Goal: Information Seeking & Learning: Learn about a topic

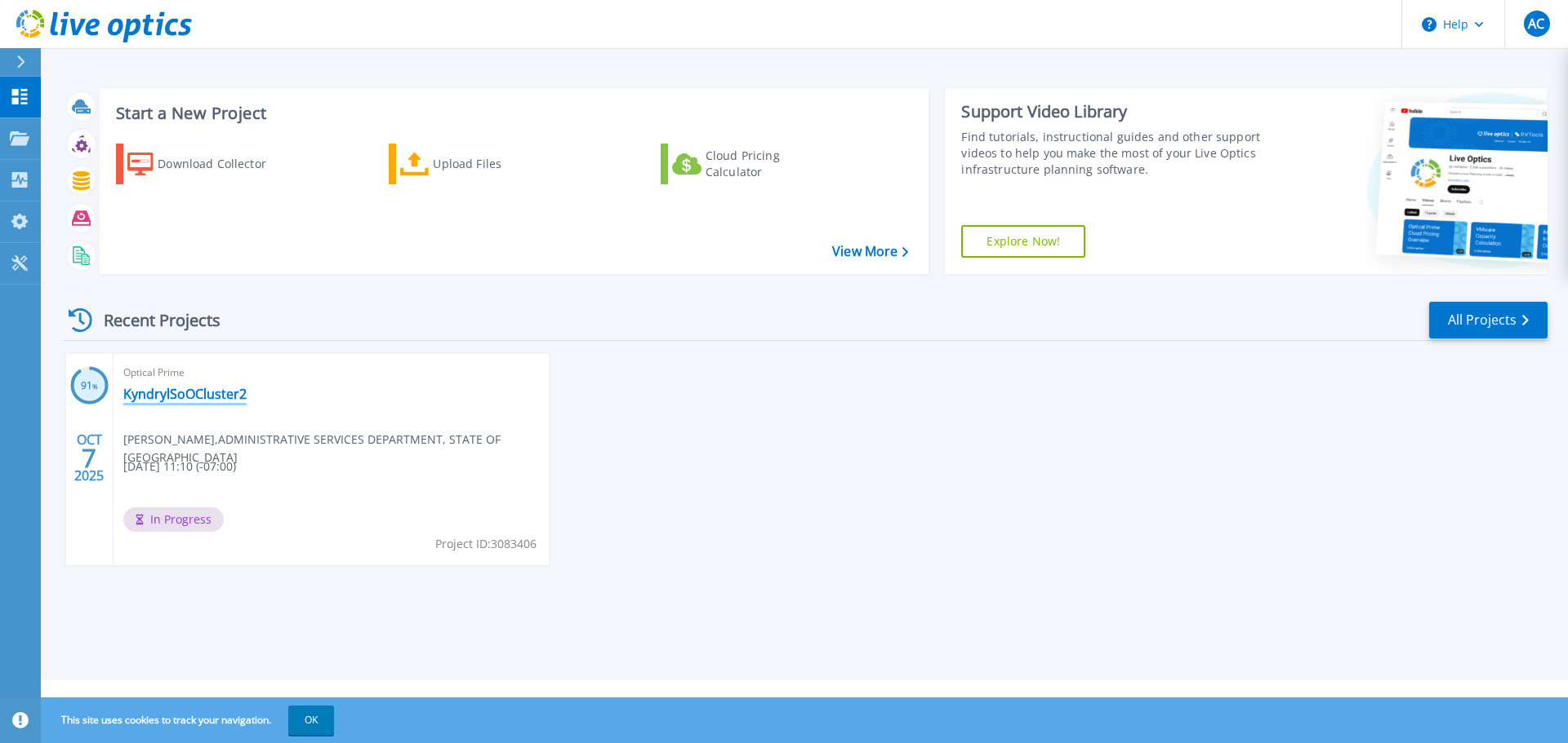
click at [176, 398] on link "KyndrylSoOCluster2" at bounding box center [185, 394] width 124 height 16
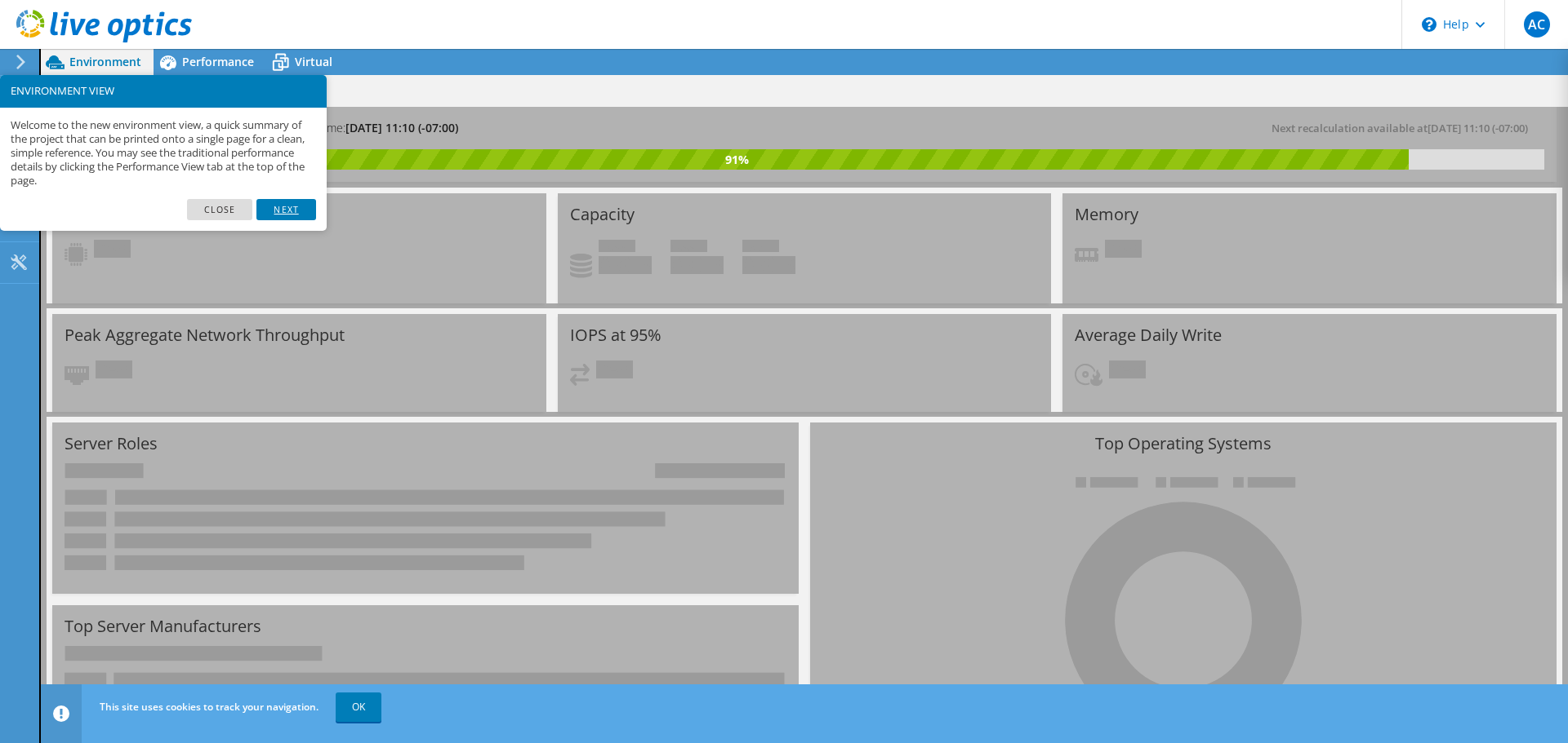
click at [286, 211] on link "Next" at bounding box center [285, 209] width 58 height 21
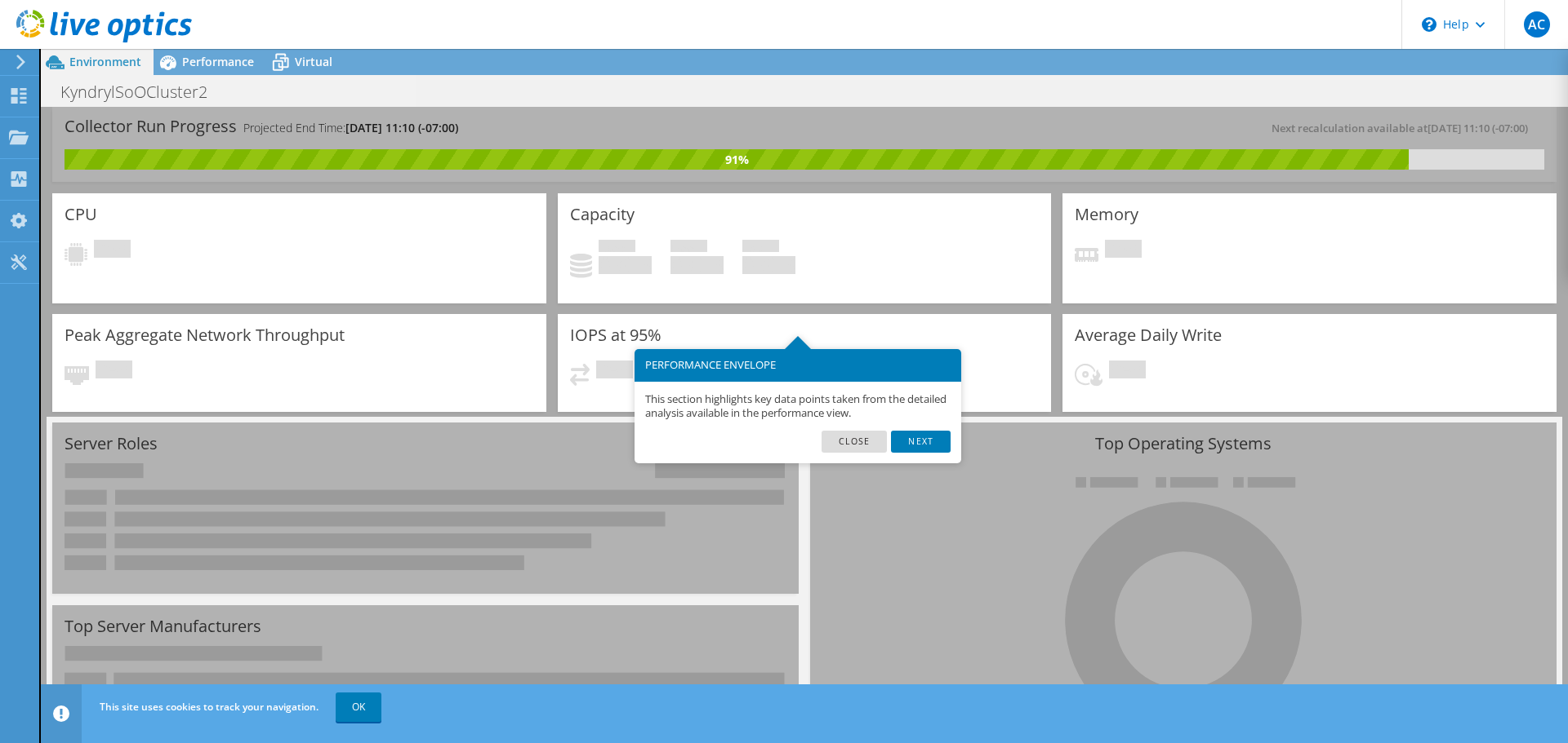
scroll to position [81, 0]
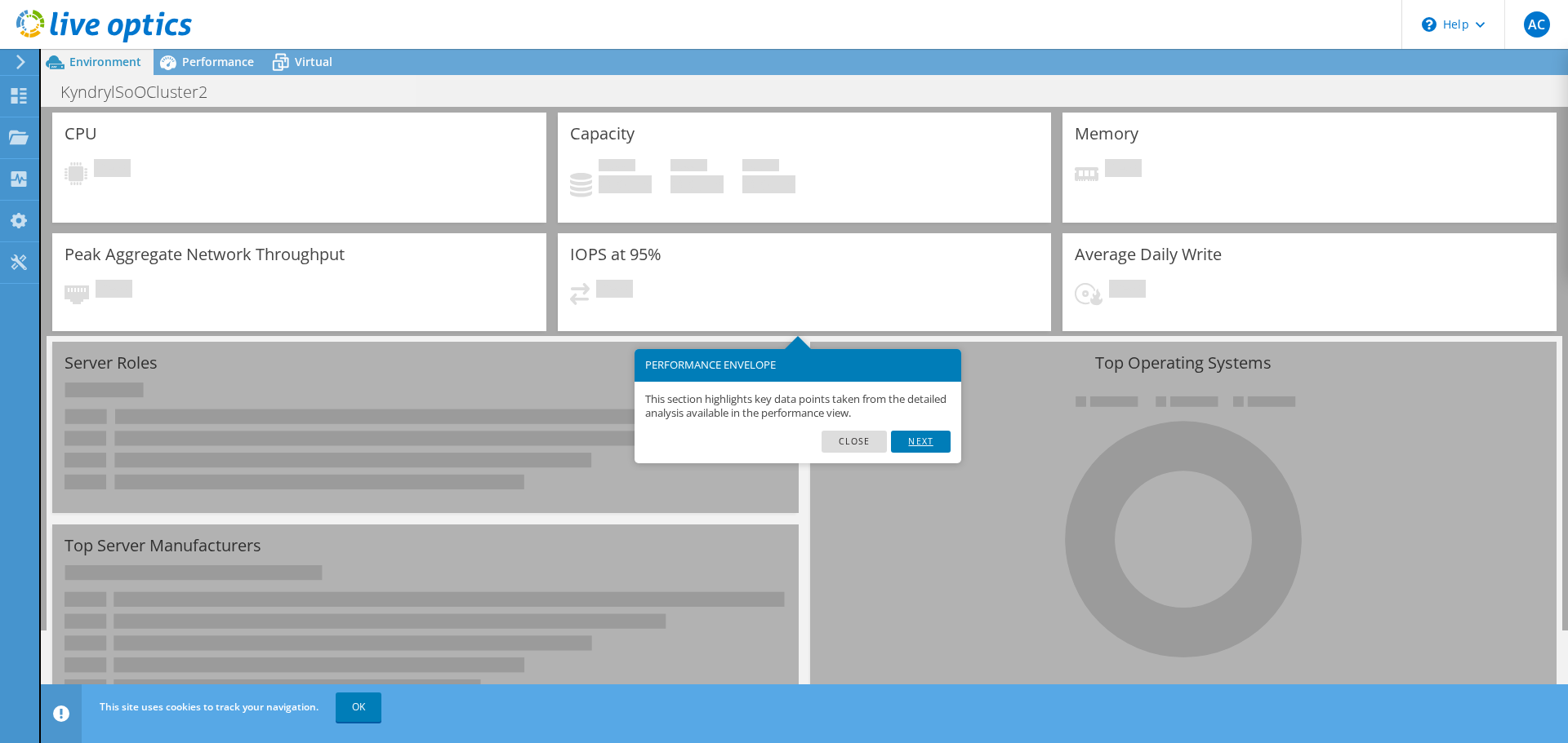
click at [921, 444] on link "Next" at bounding box center [920, 440] width 58 height 21
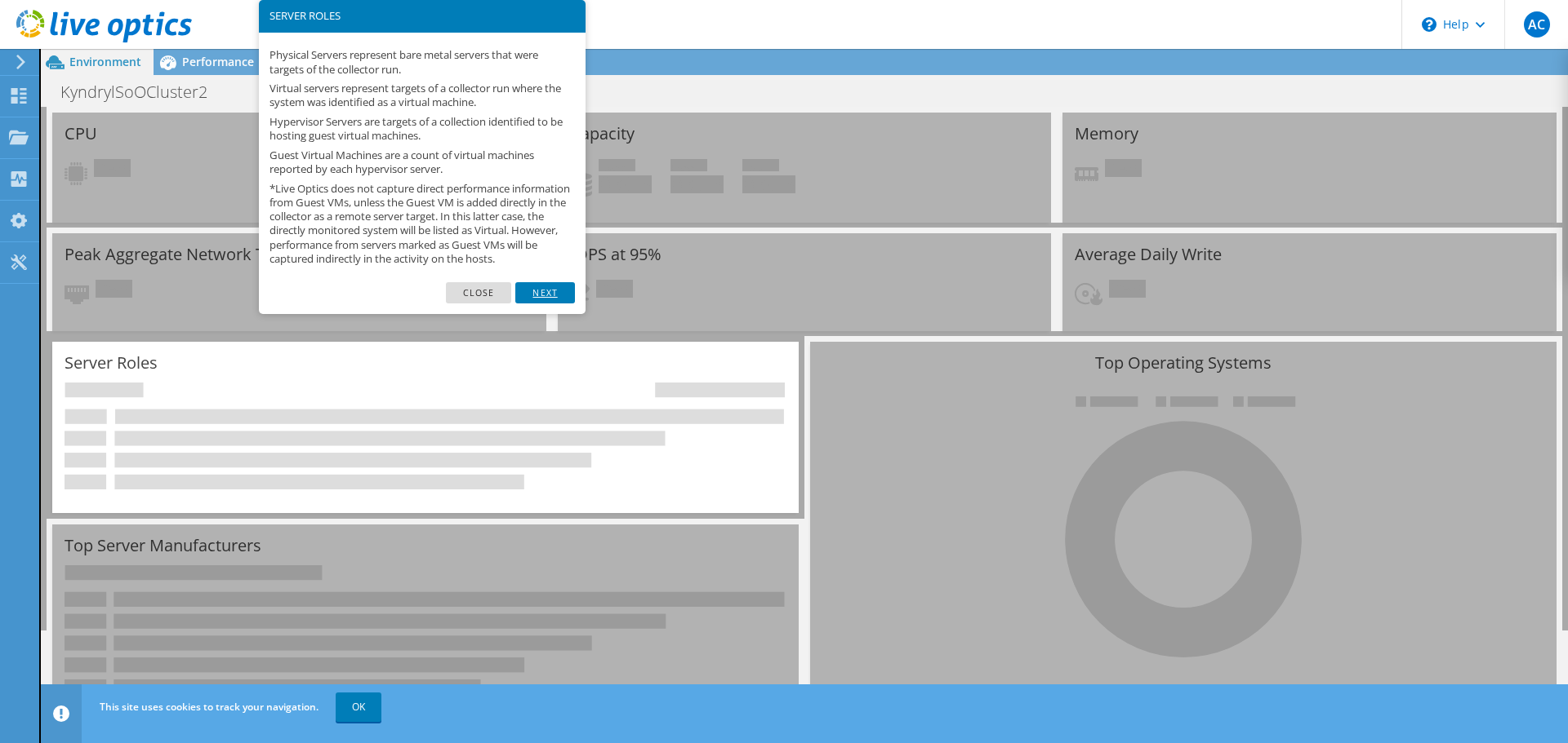
click at [531, 303] on link "Next" at bounding box center [543, 292] width 58 height 21
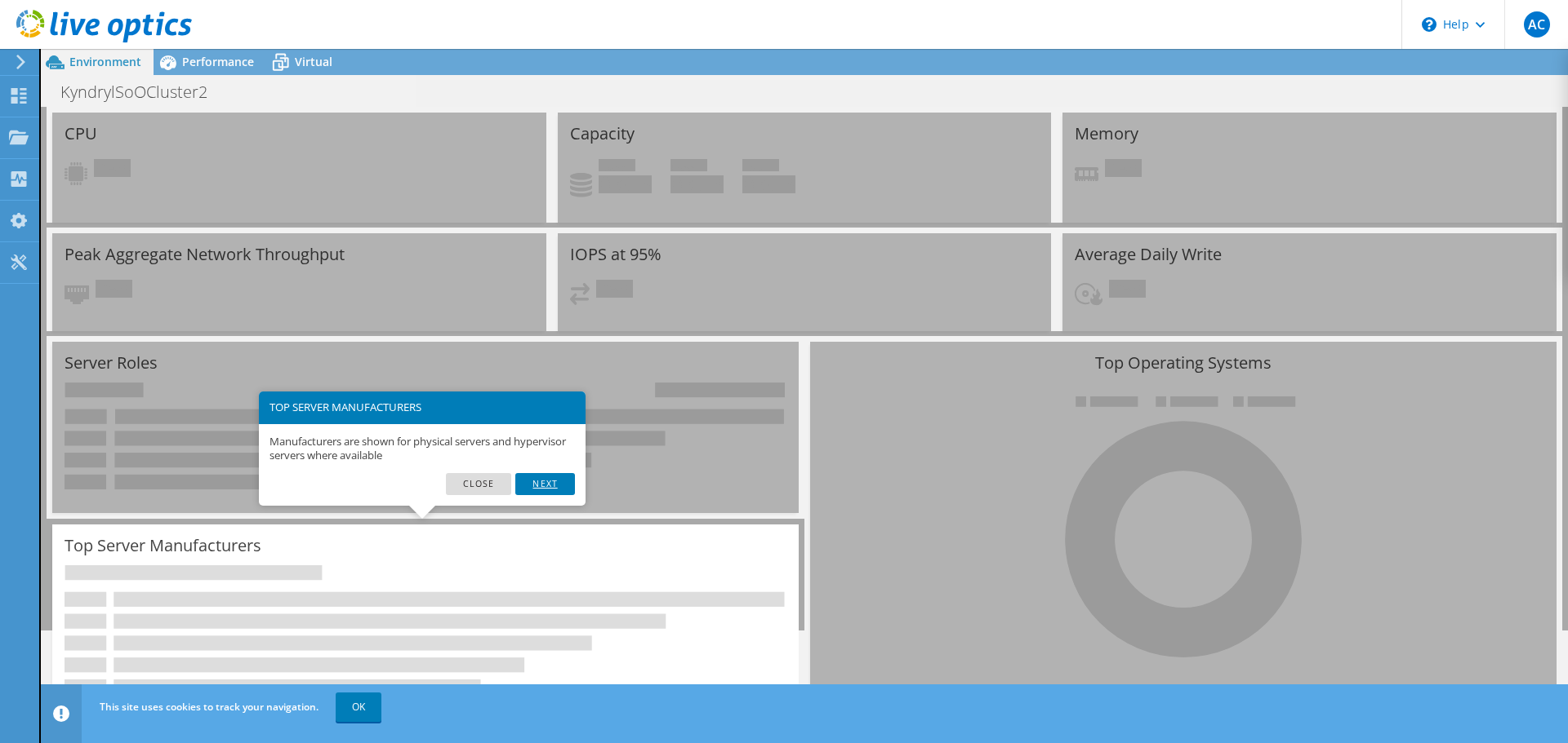
click at [545, 481] on link "Next" at bounding box center [543, 483] width 58 height 21
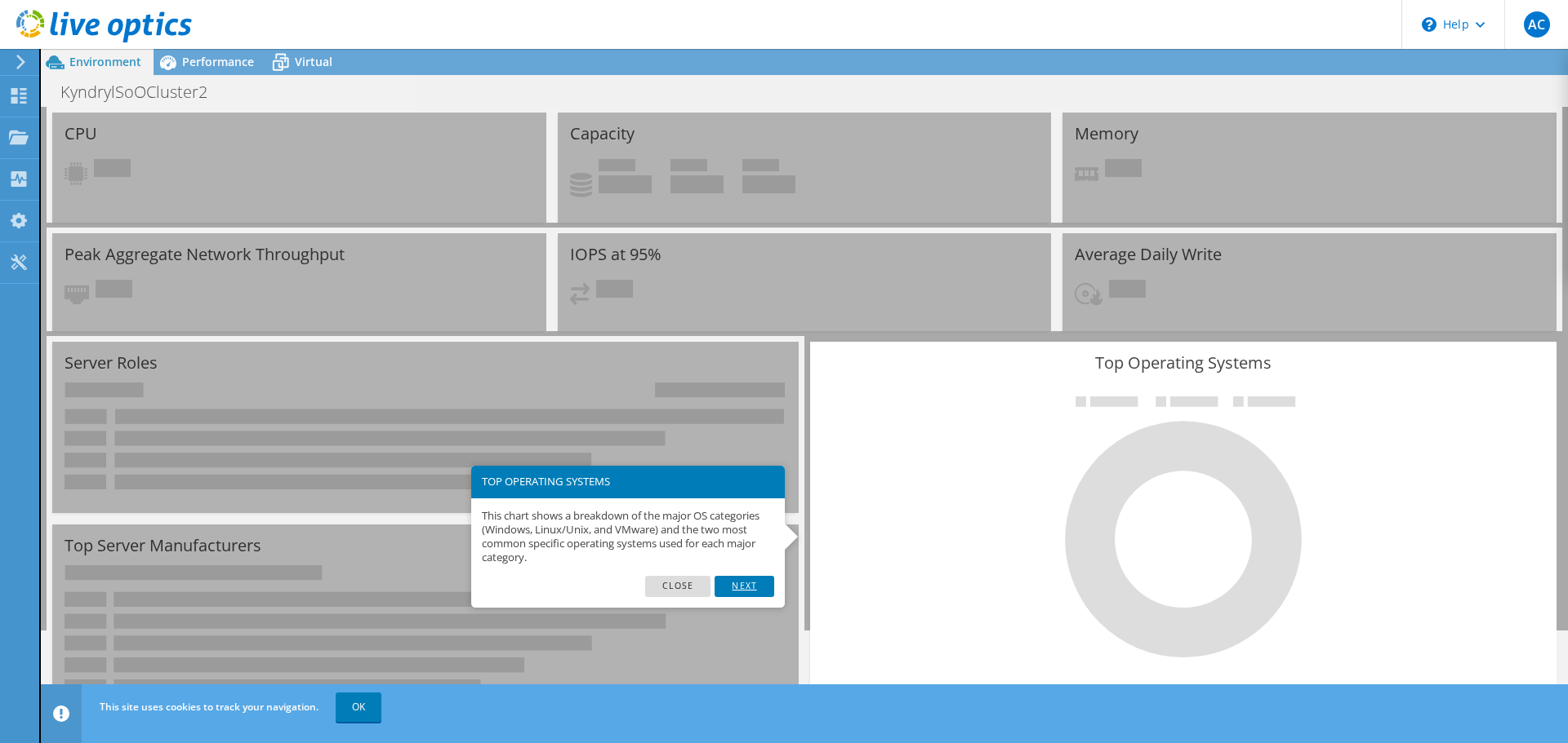
click at [751, 591] on link "Next" at bounding box center [743, 586] width 58 height 21
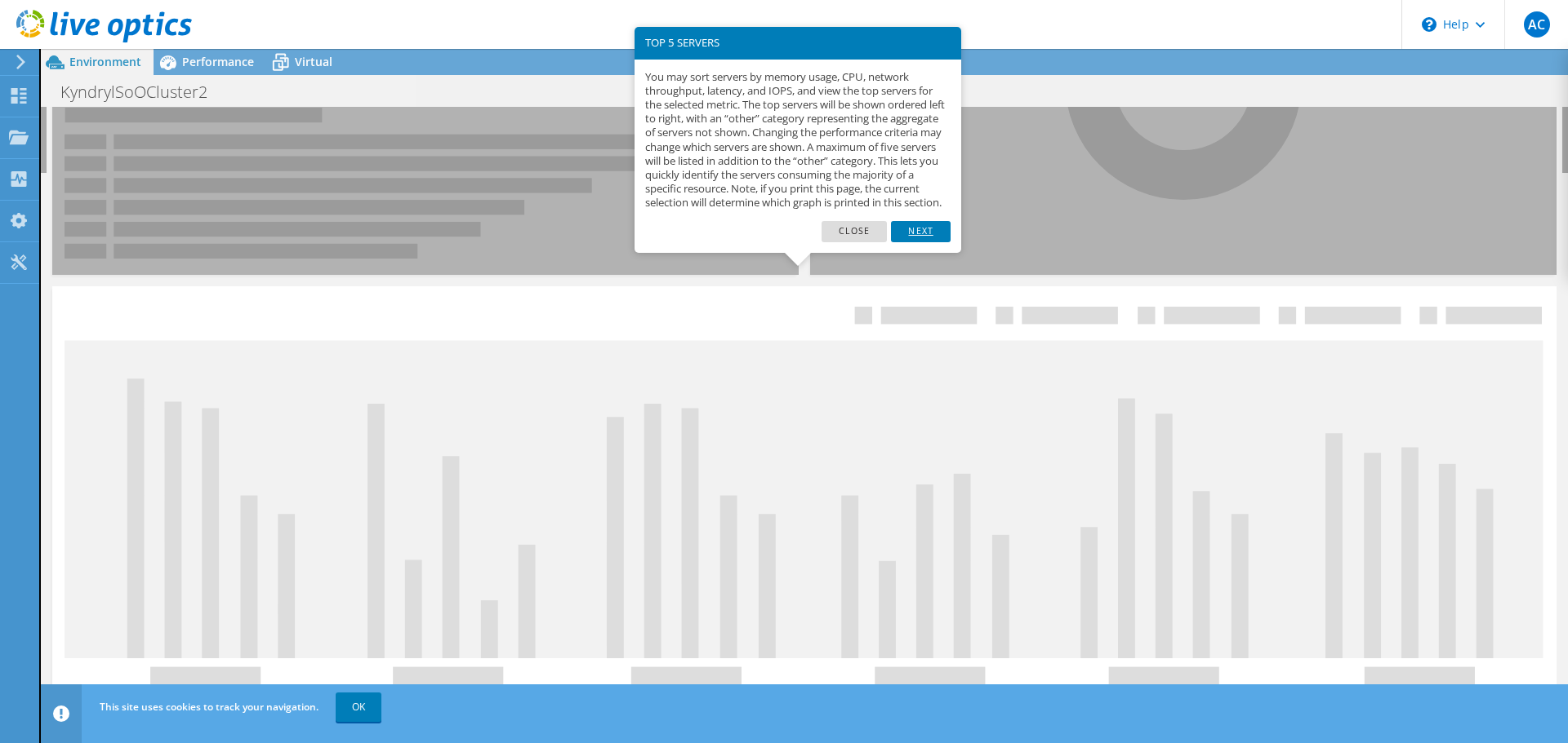
click at [911, 242] on link "Next" at bounding box center [920, 232] width 58 height 21
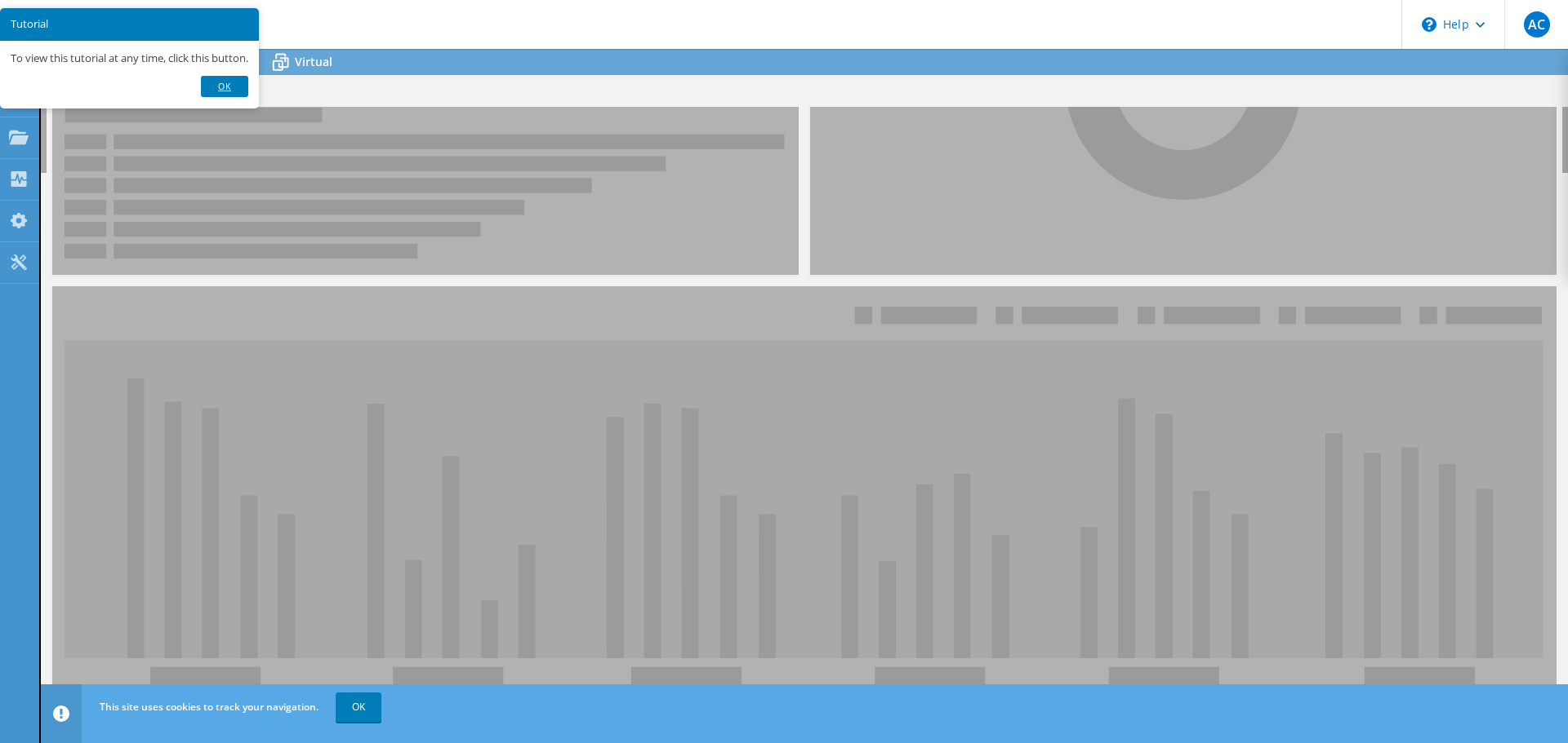
click at [228, 81] on link "Ok" at bounding box center [225, 86] width 48 height 21
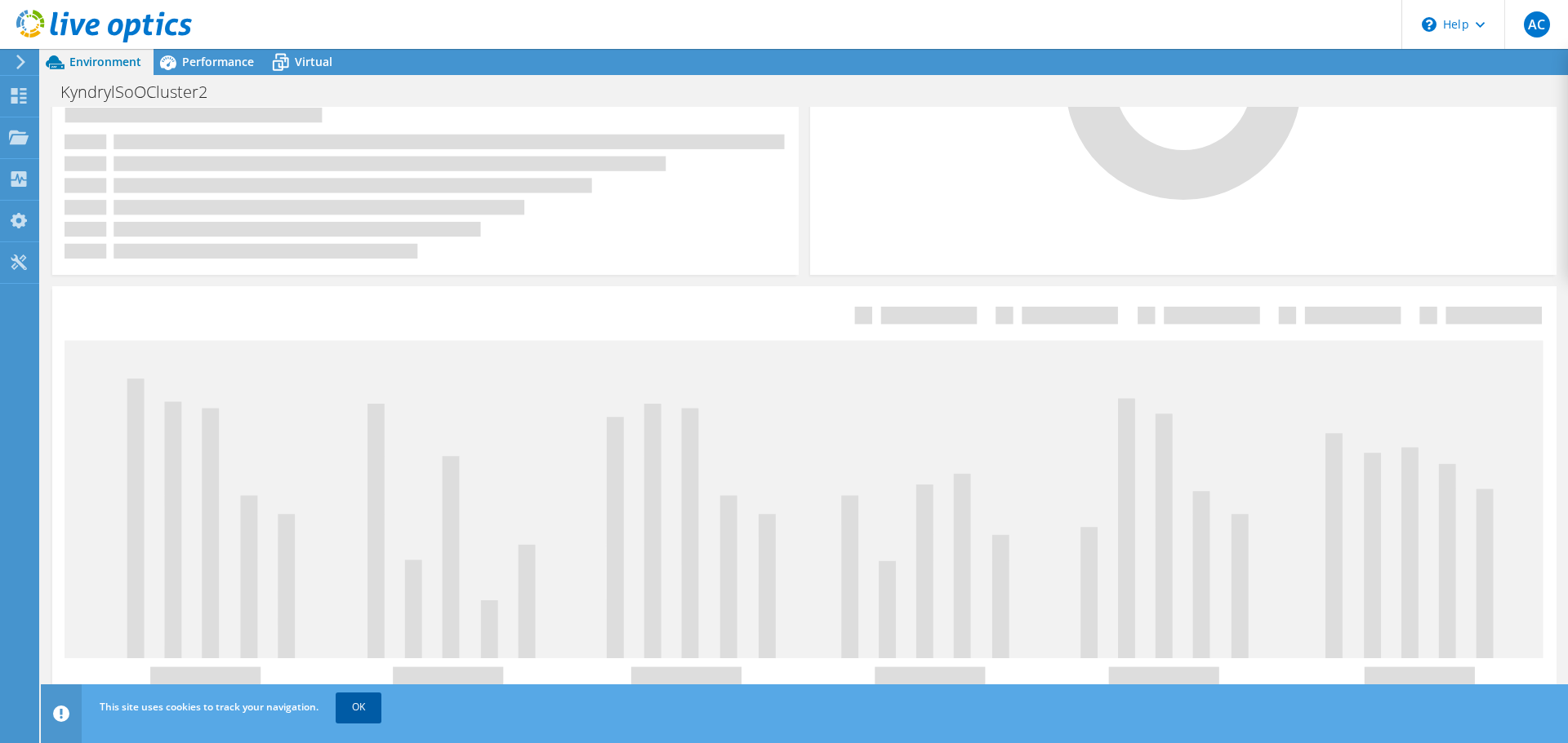
click at [354, 709] on link "OK" at bounding box center [358, 707] width 46 height 30
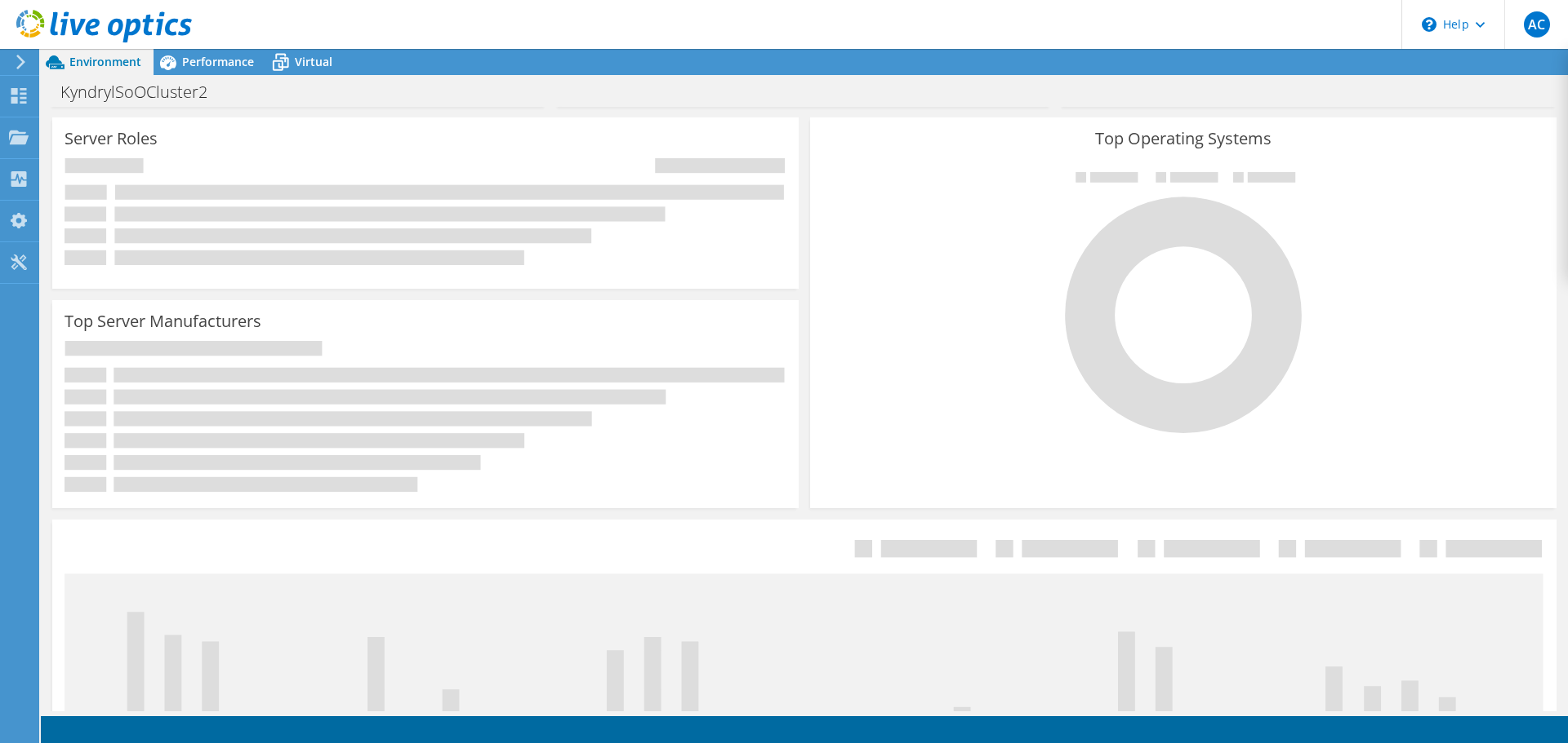
scroll to position [0, 0]
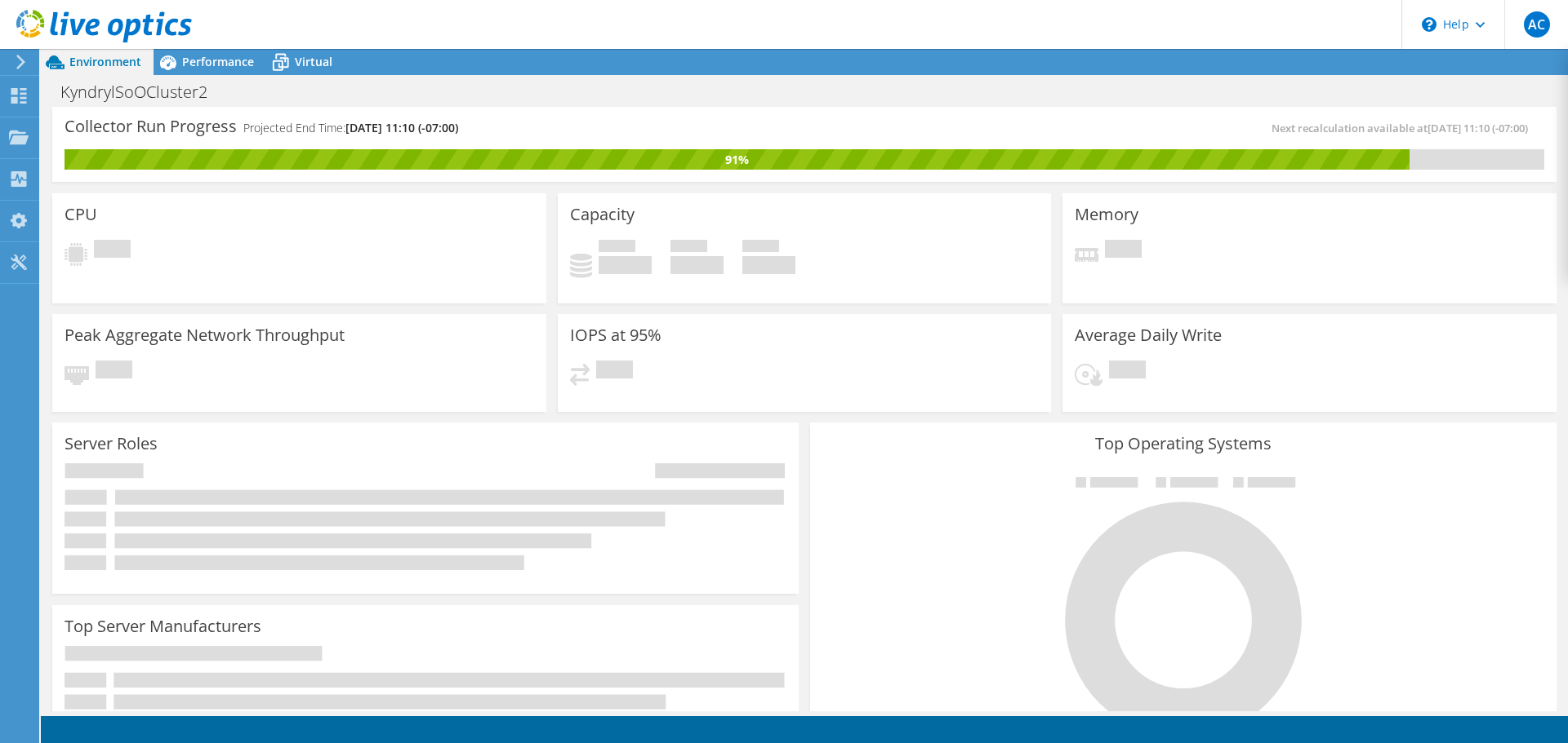
click at [114, 58] on span "Environment" at bounding box center [105, 61] width 72 height 16
click at [205, 59] on span "Performance" at bounding box center [218, 61] width 72 height 16
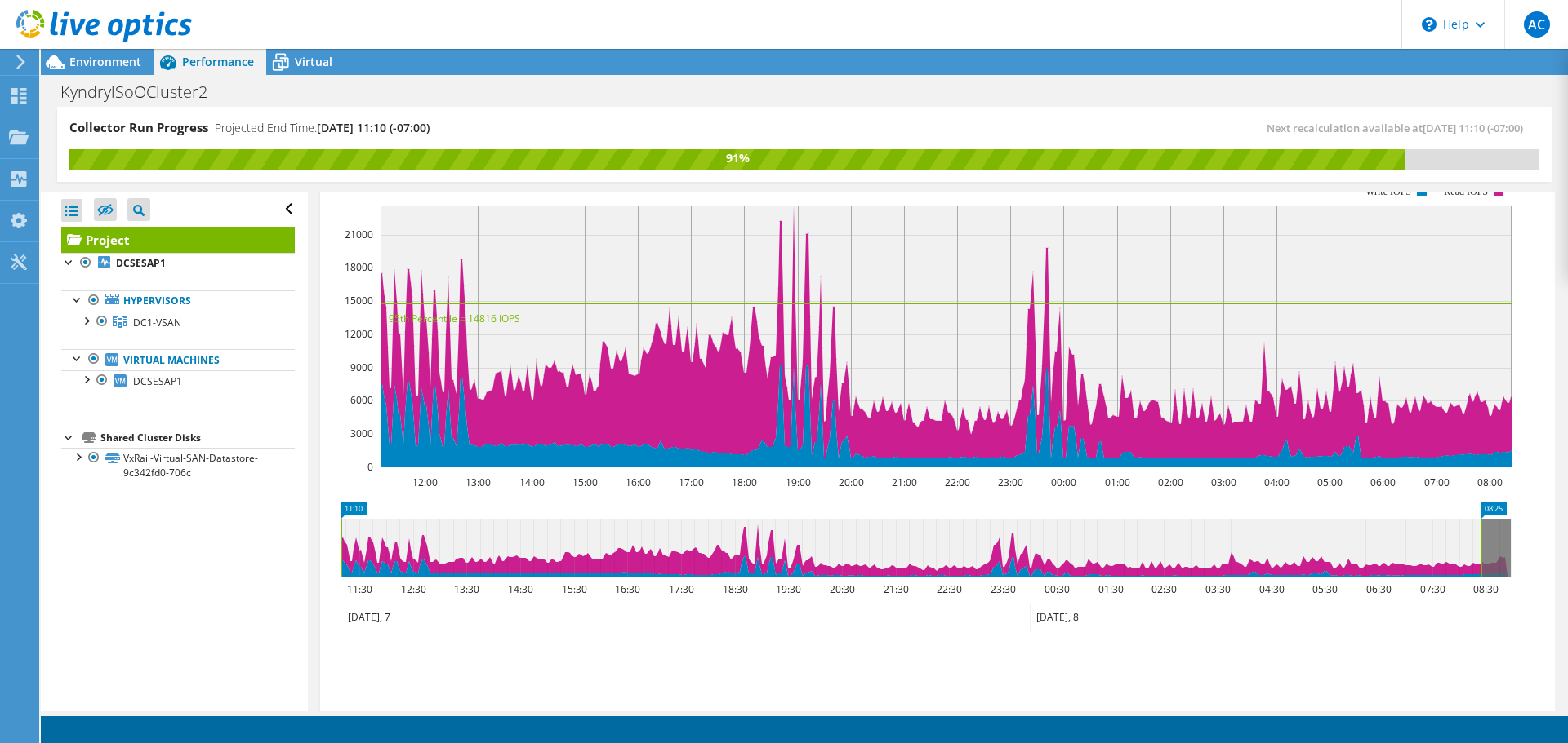
scroll to position [490, 0]
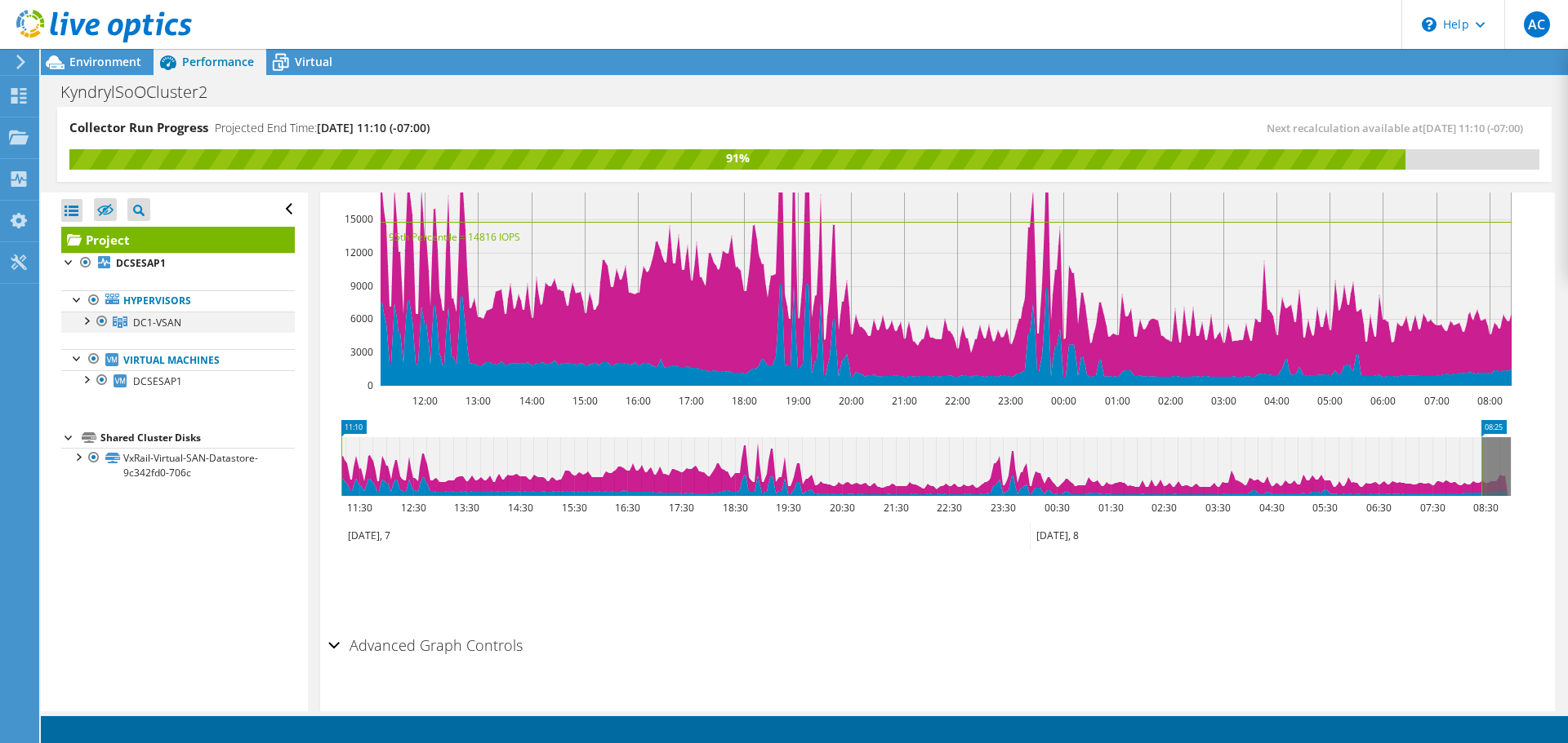
click at [85, 321] on div at bounding box center [85, 320] width 16 height 16
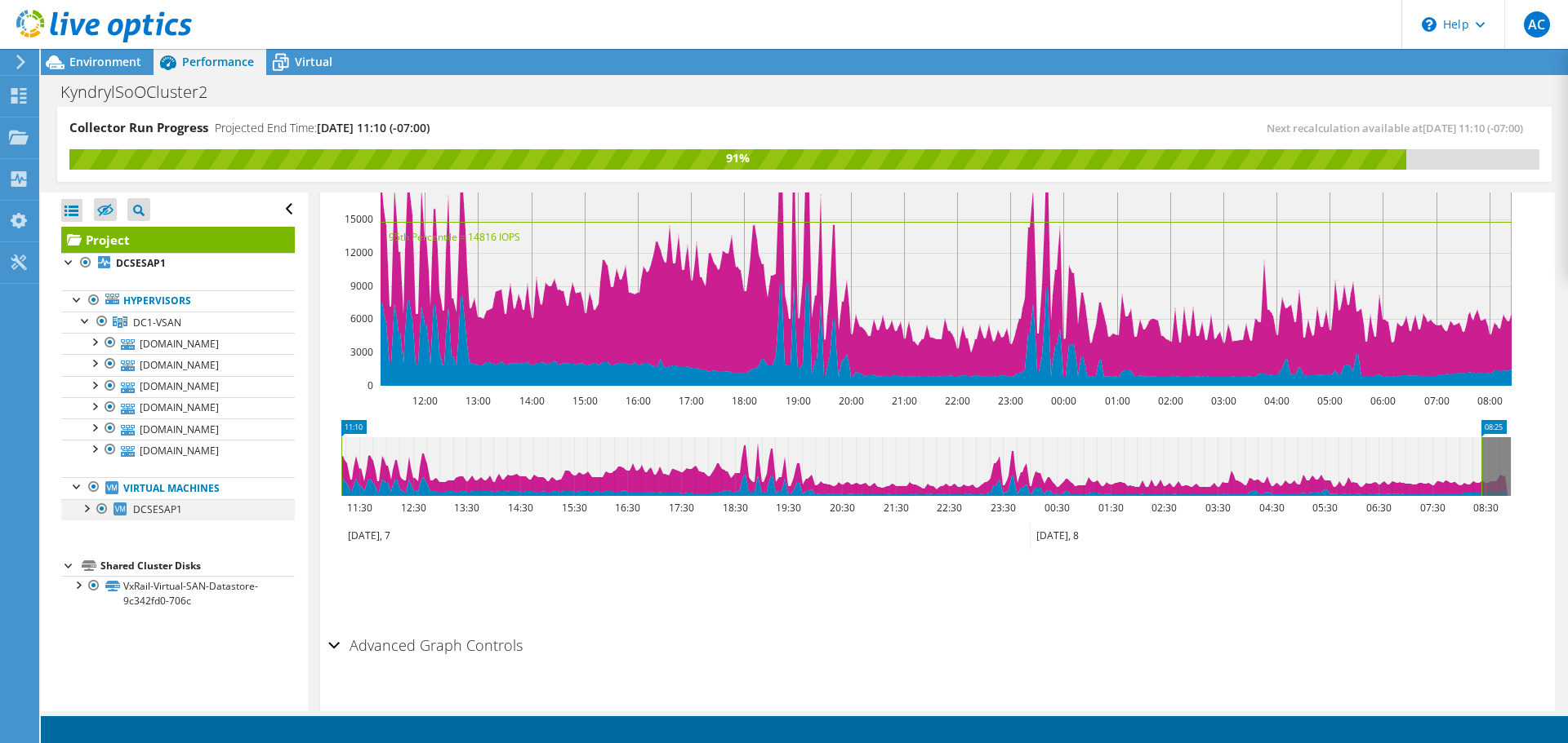
click at [86, 510] on div at bounding box center [85, 508] width 16 height 16
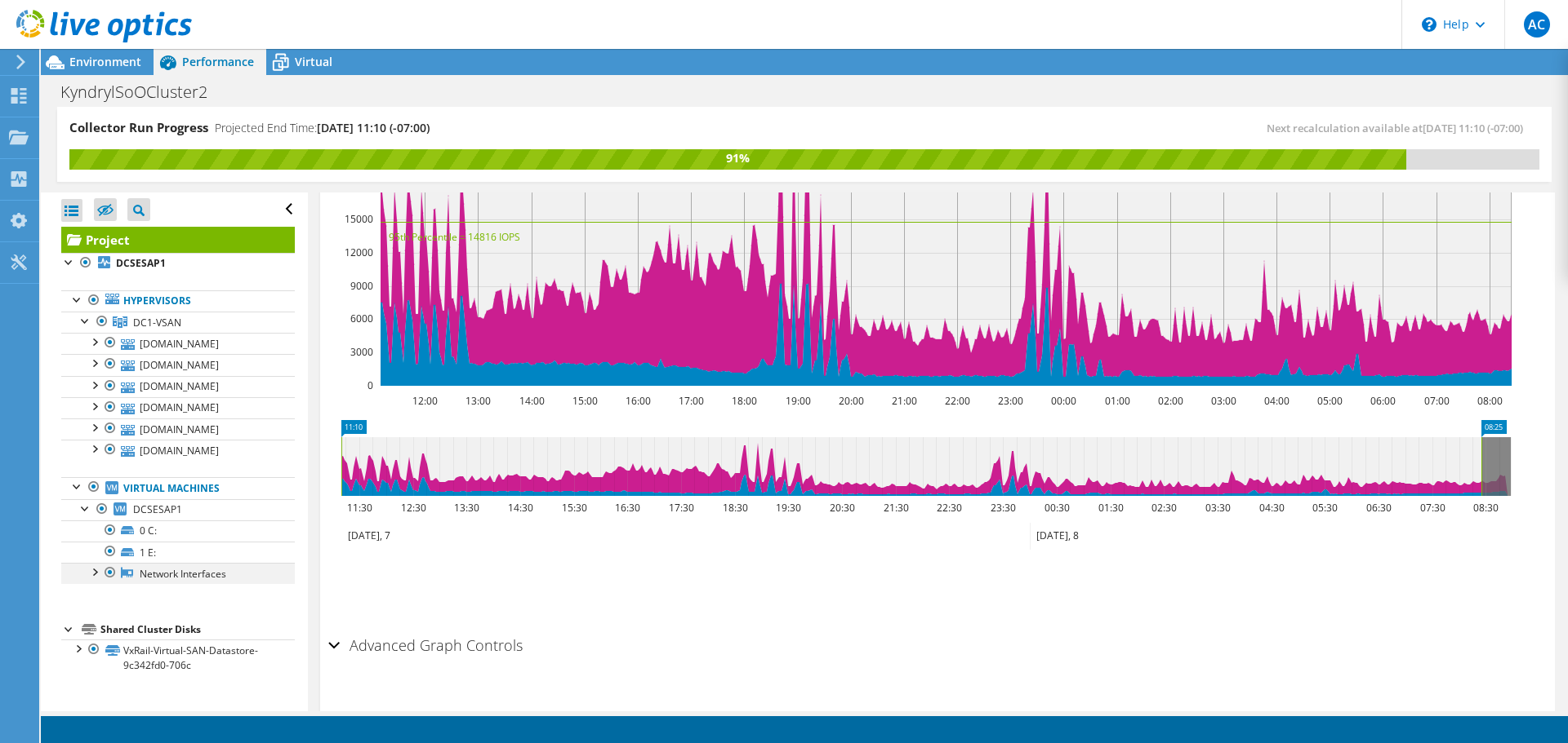
click at [98, 571] on div at bounding box center [94, 571] width 16 height 16
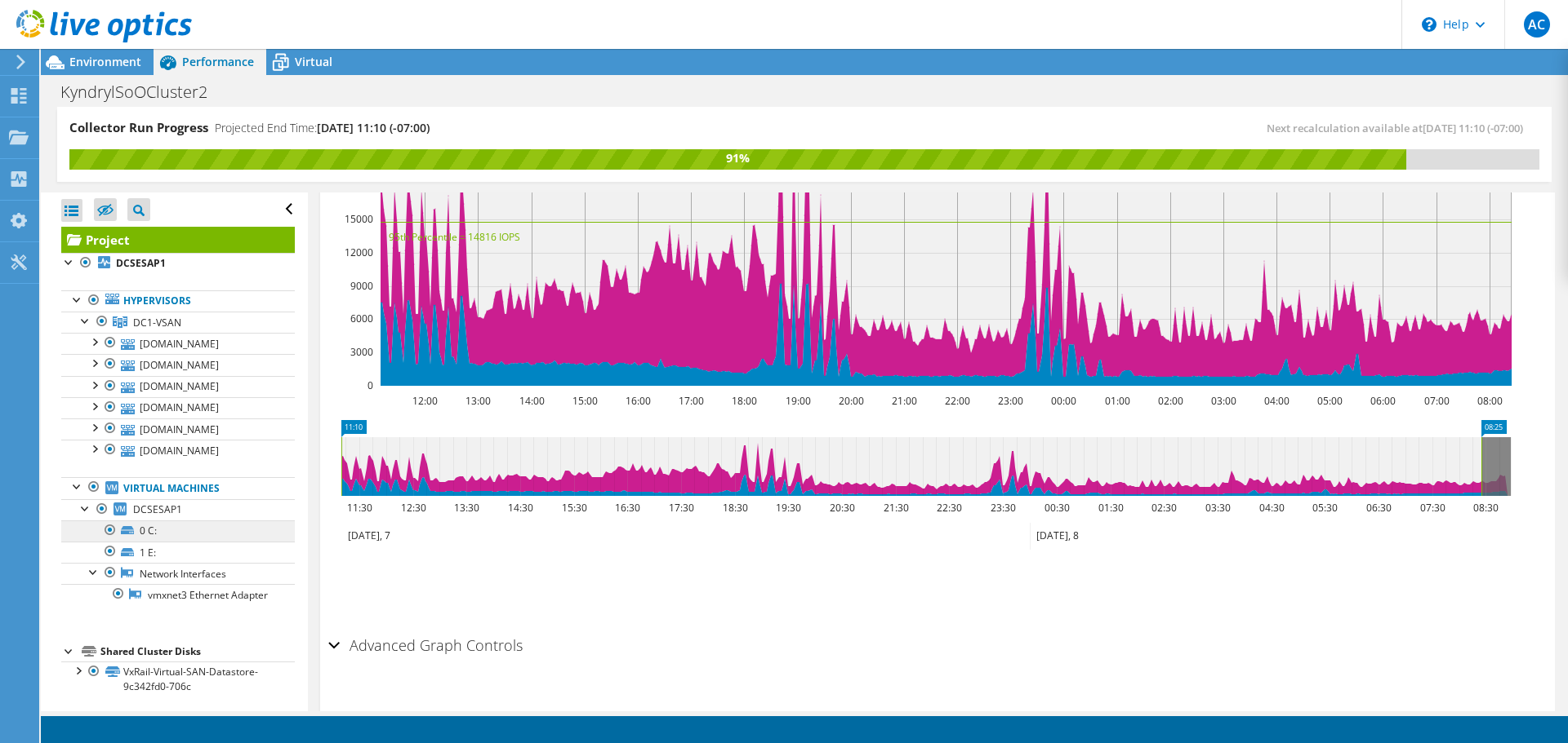
scroll to position [21, 0]
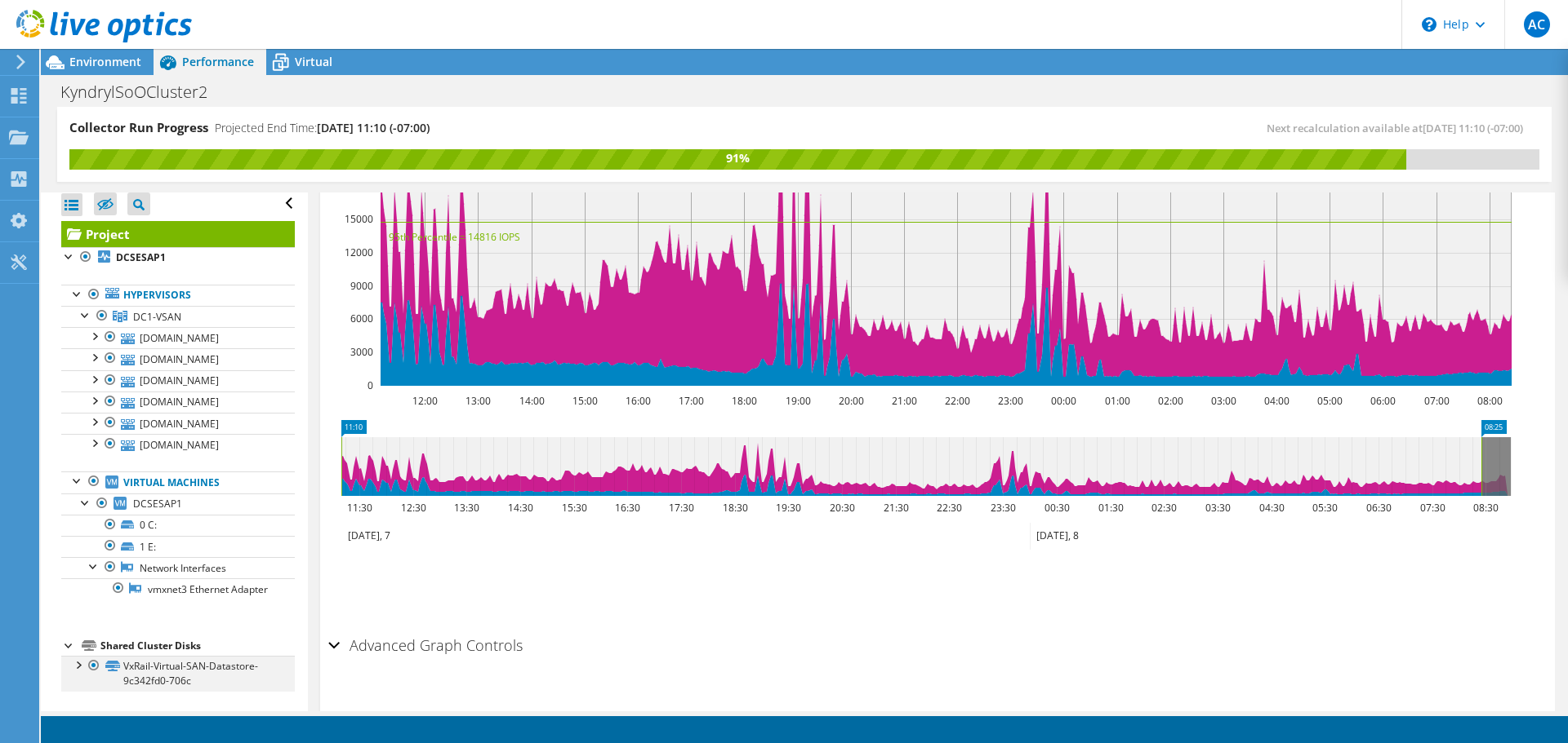
click at [81, 665] on div at bounding box center [77, 664] width 16 height 16
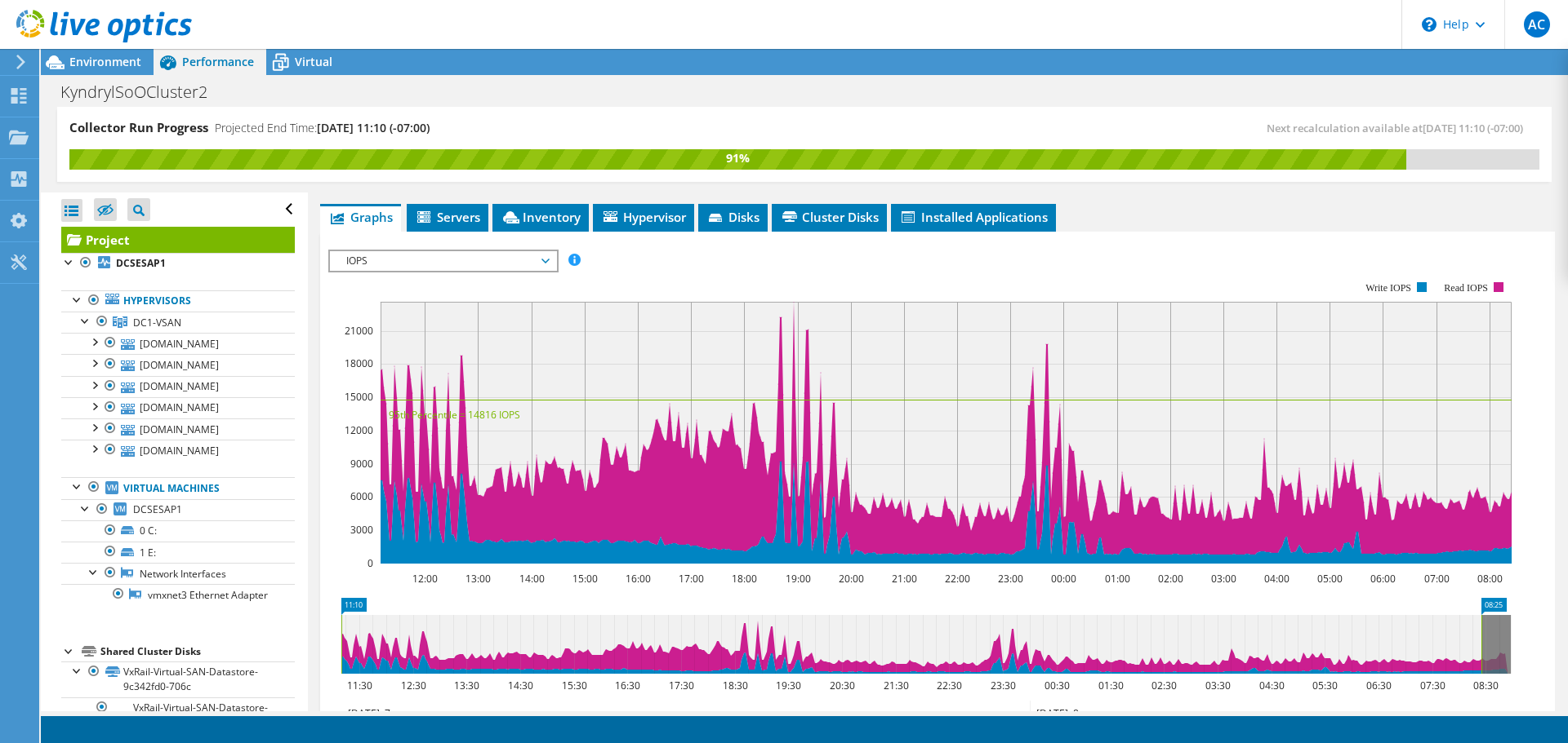
scroll to position [326, 0]
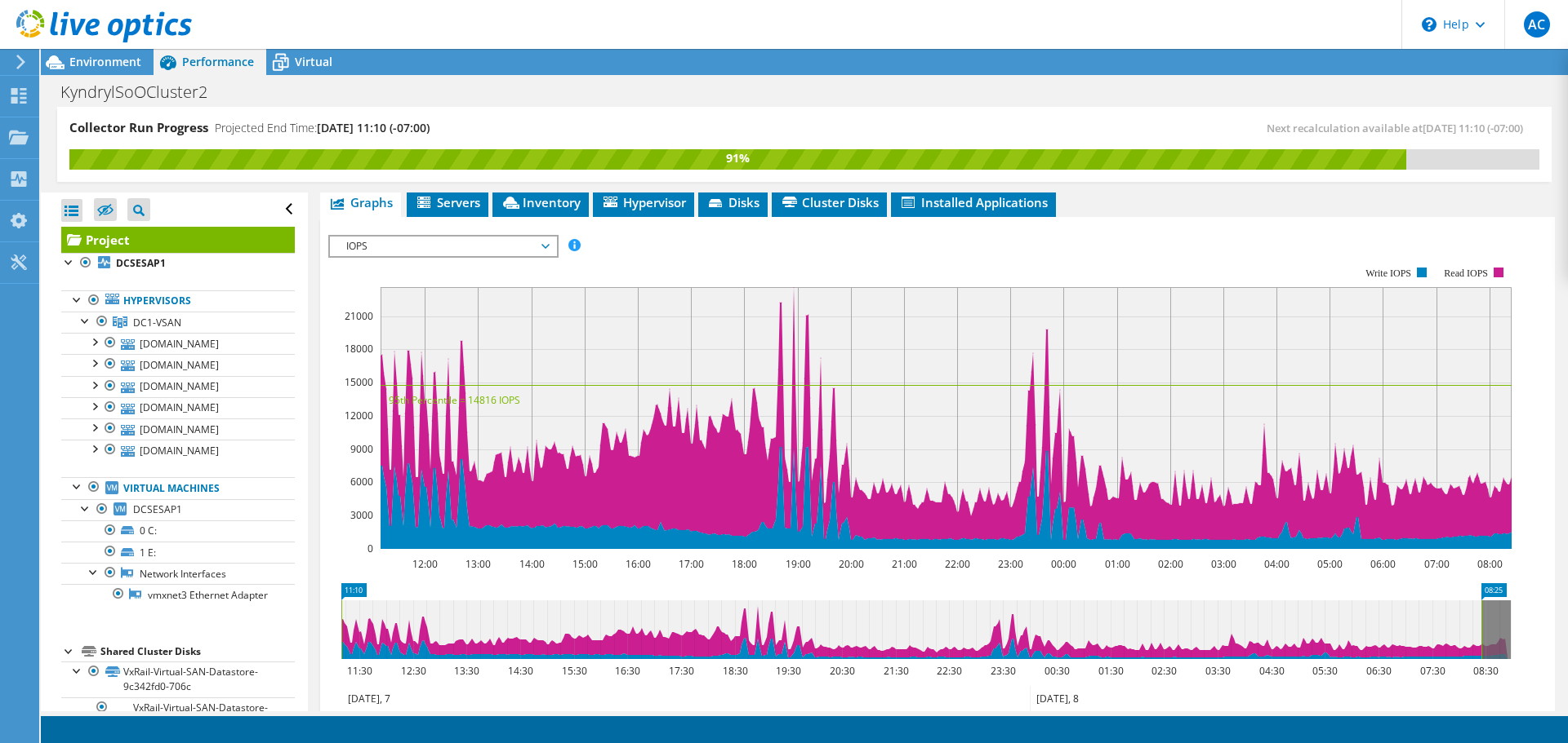
click at [546, 246] on span "IOPS" at bounding box center [442, 246] width 210 height 20
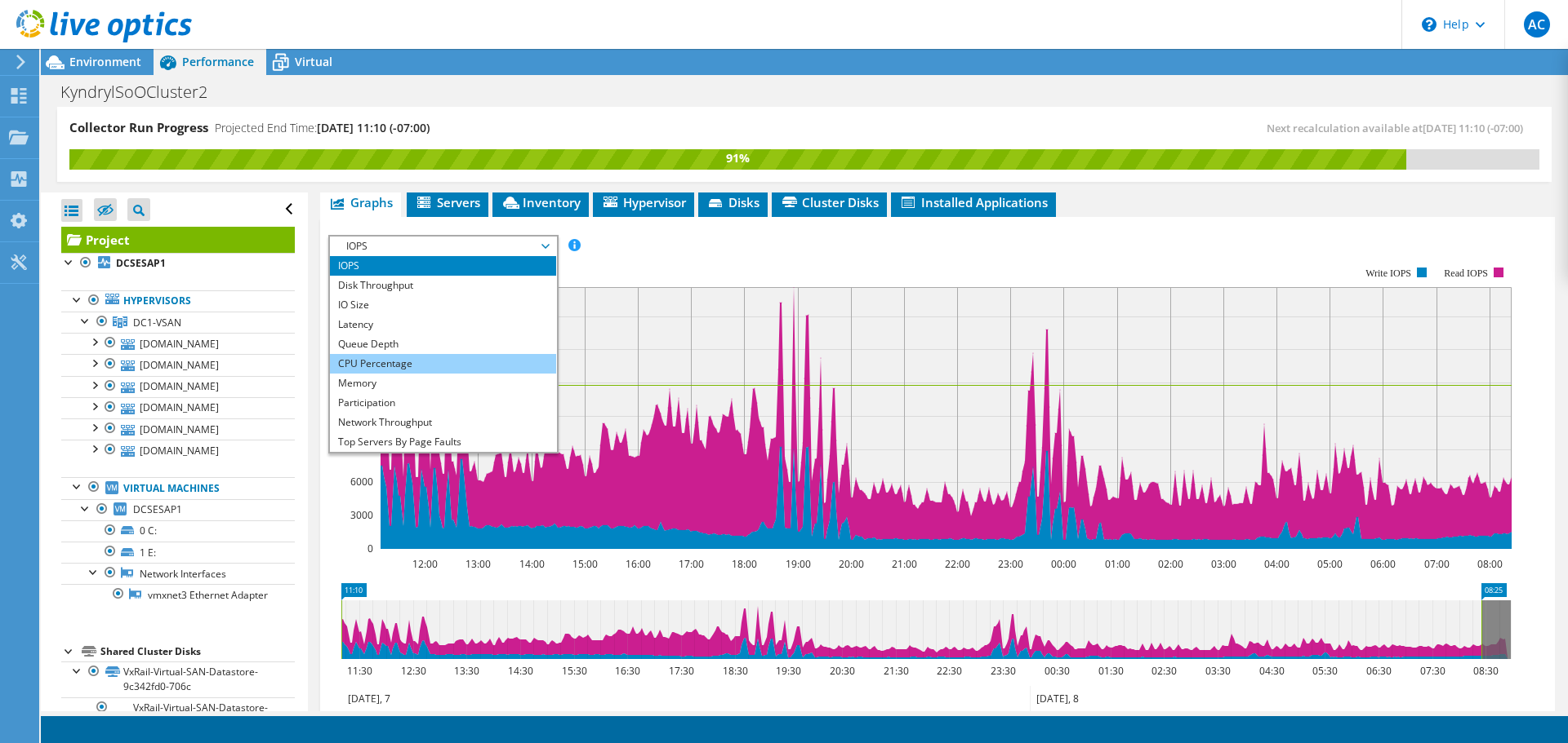
click at [431, 364] on li "CPU Percentage" at bounding box center [442, 364] width 226 height 20
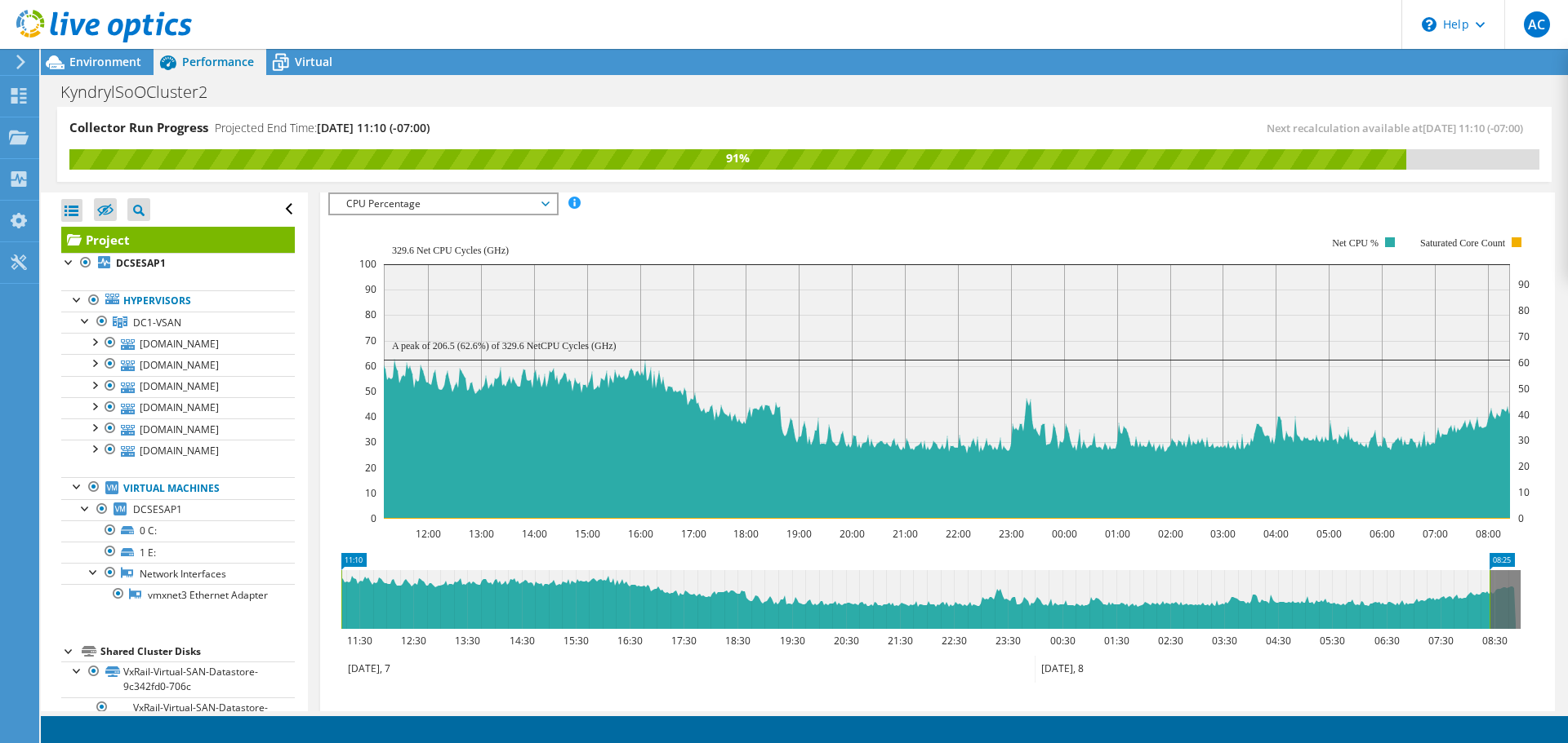
scroll to position [287, 0]
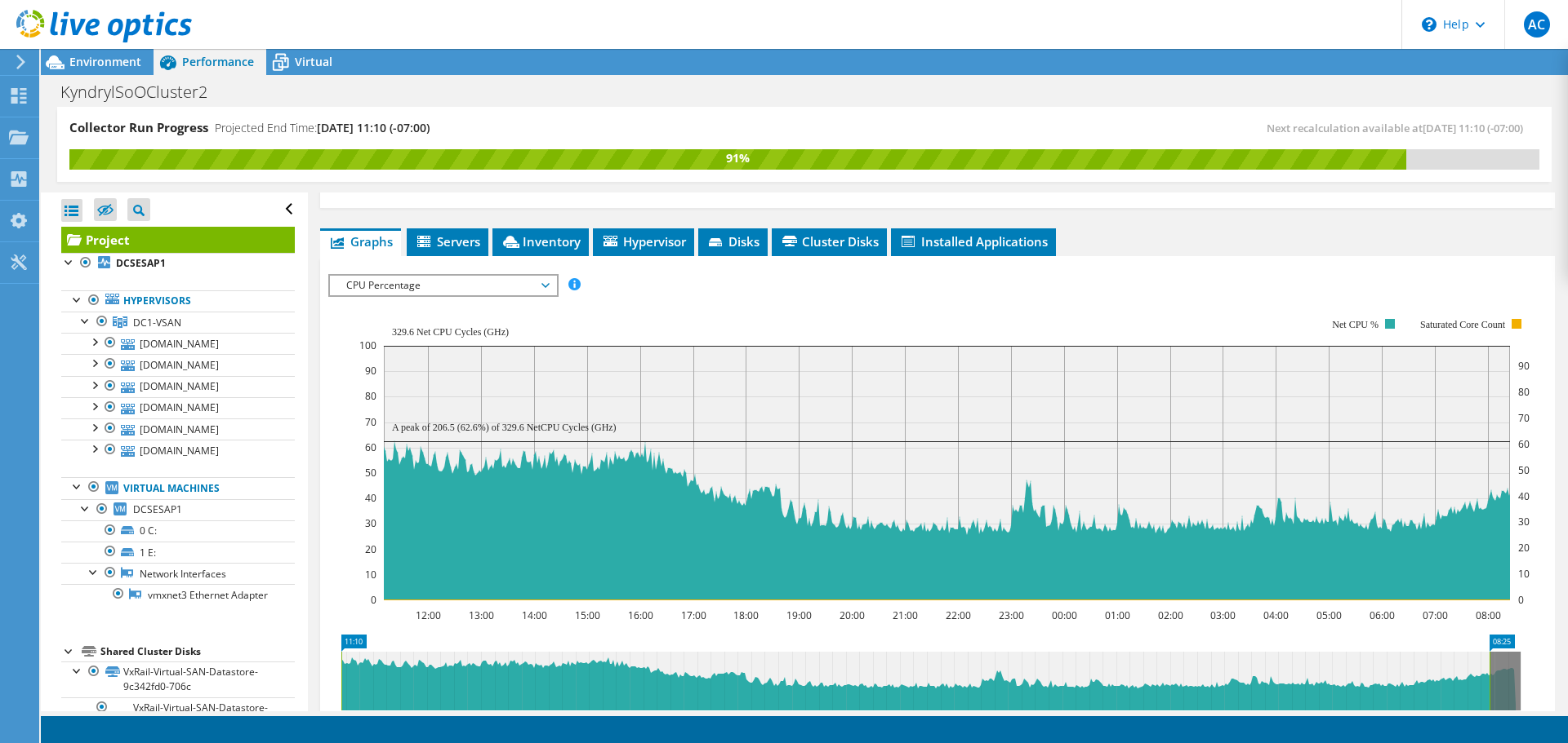
click at [517, 283] on span "CPU Percentage" at bounding box center [442, 286] width 210 height 20
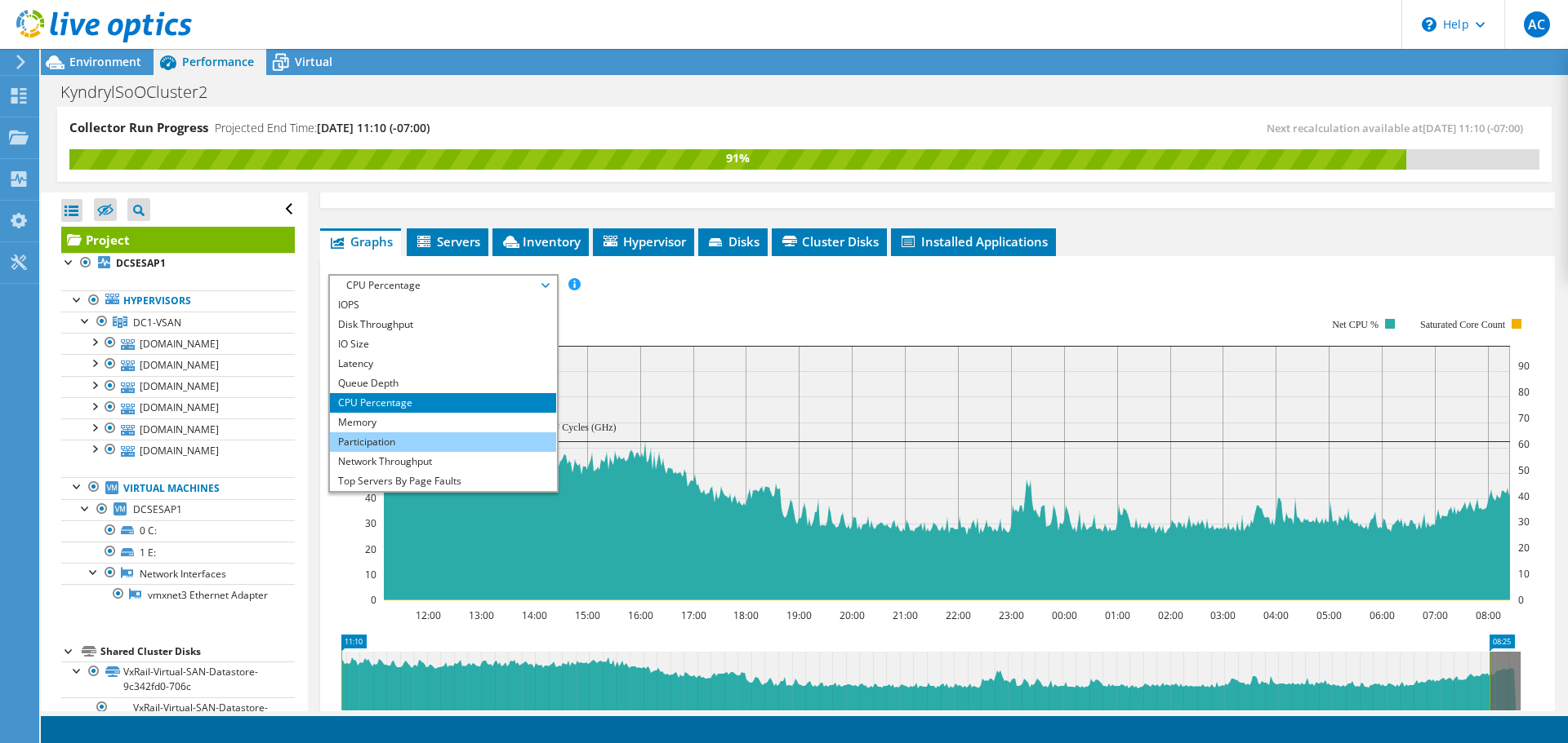
click at [408, 435] on li "Participation" at bounding box center [442, 442] width 226 height 20
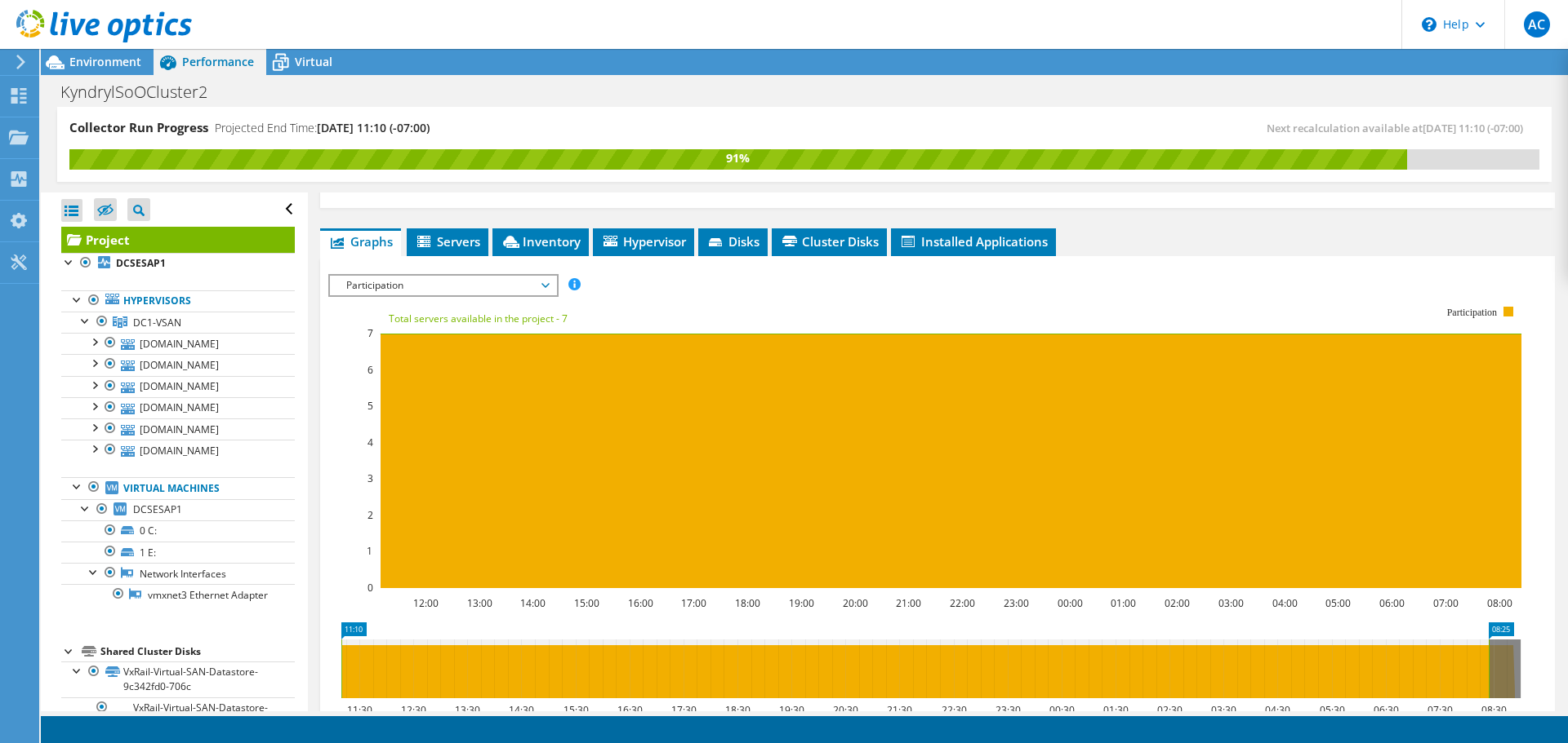
click at [462, 282] on span "Participation" at bounding box center [442, 286] width 210 height 20
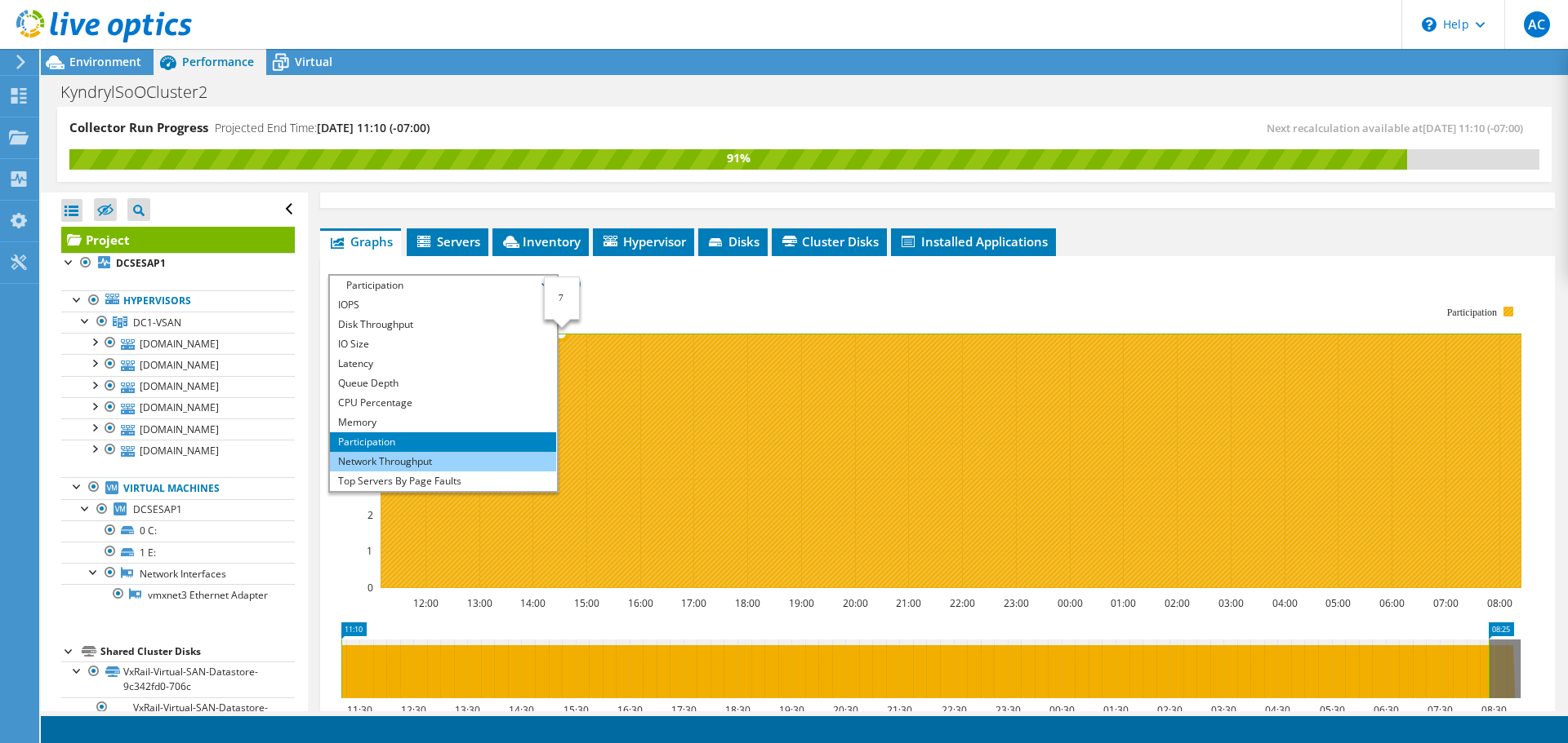
click at [454, 455] on li "Network Throughput" at bounding box center [442, 462] width 226 height 20
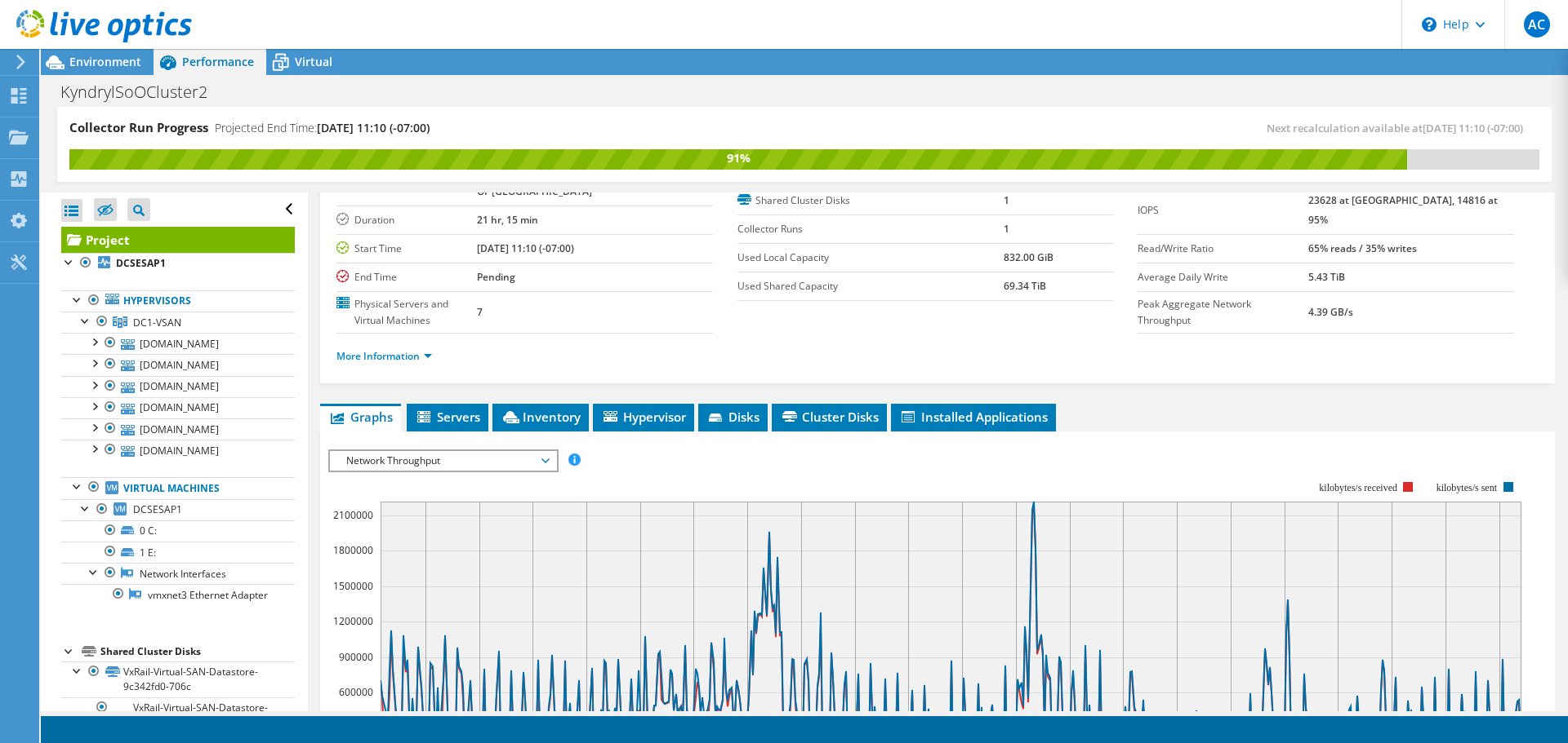
scroll to position [31, 0]
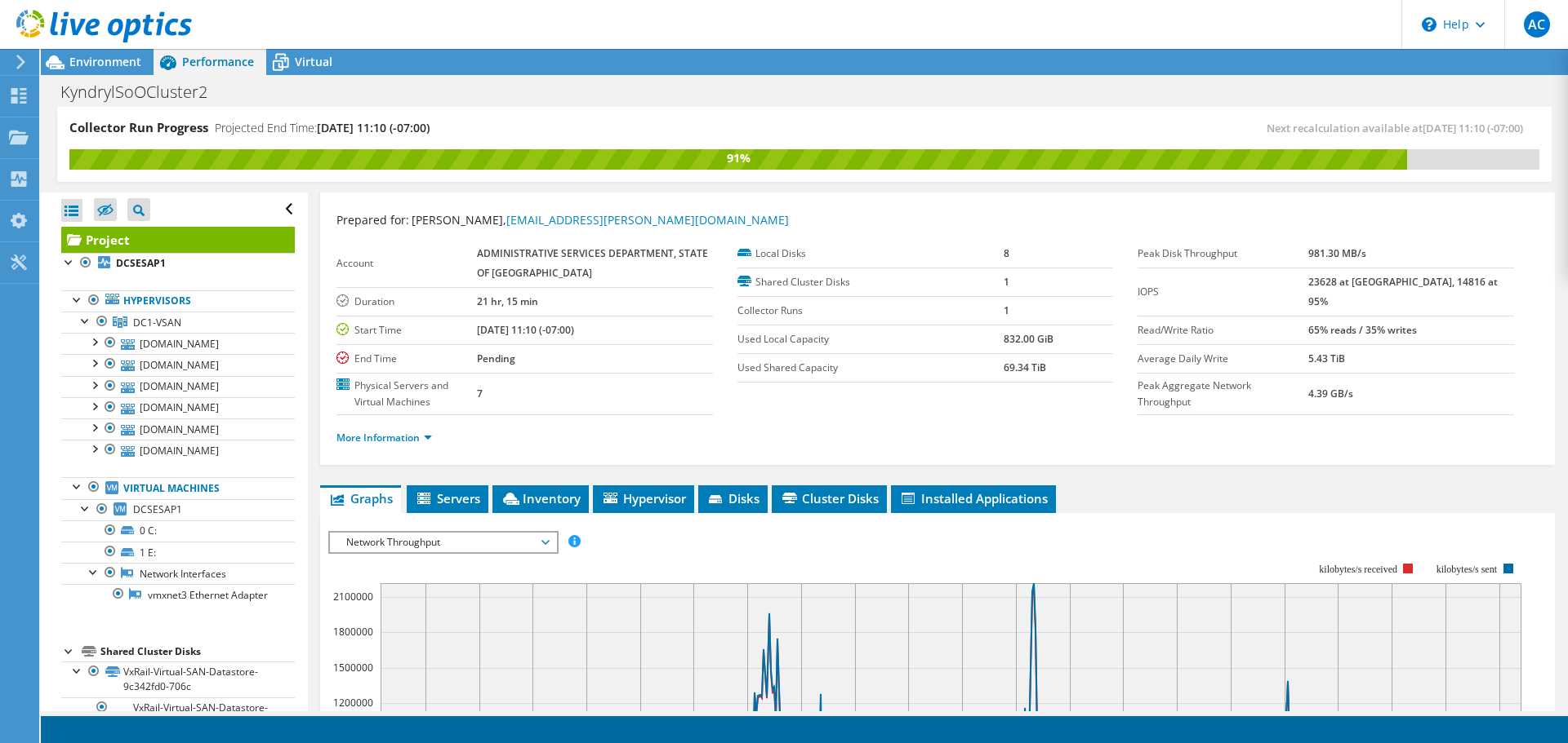
click at [478, 547] on span "Network Throughput" at bounding box center [442, 543] width 210 height 20
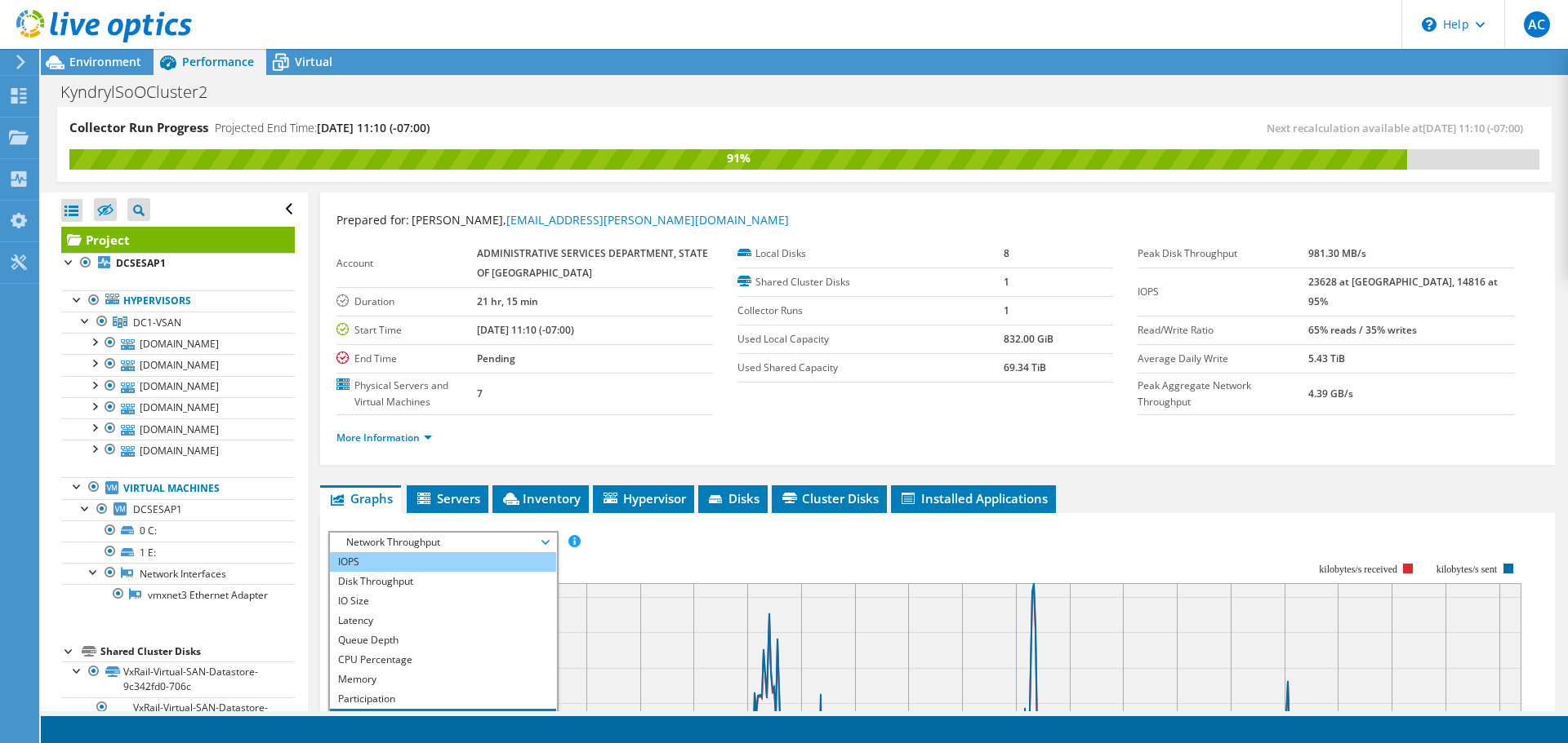
click at [462, 559] on li "IOPS" at bounding box center [442, 562] width 226 height 20
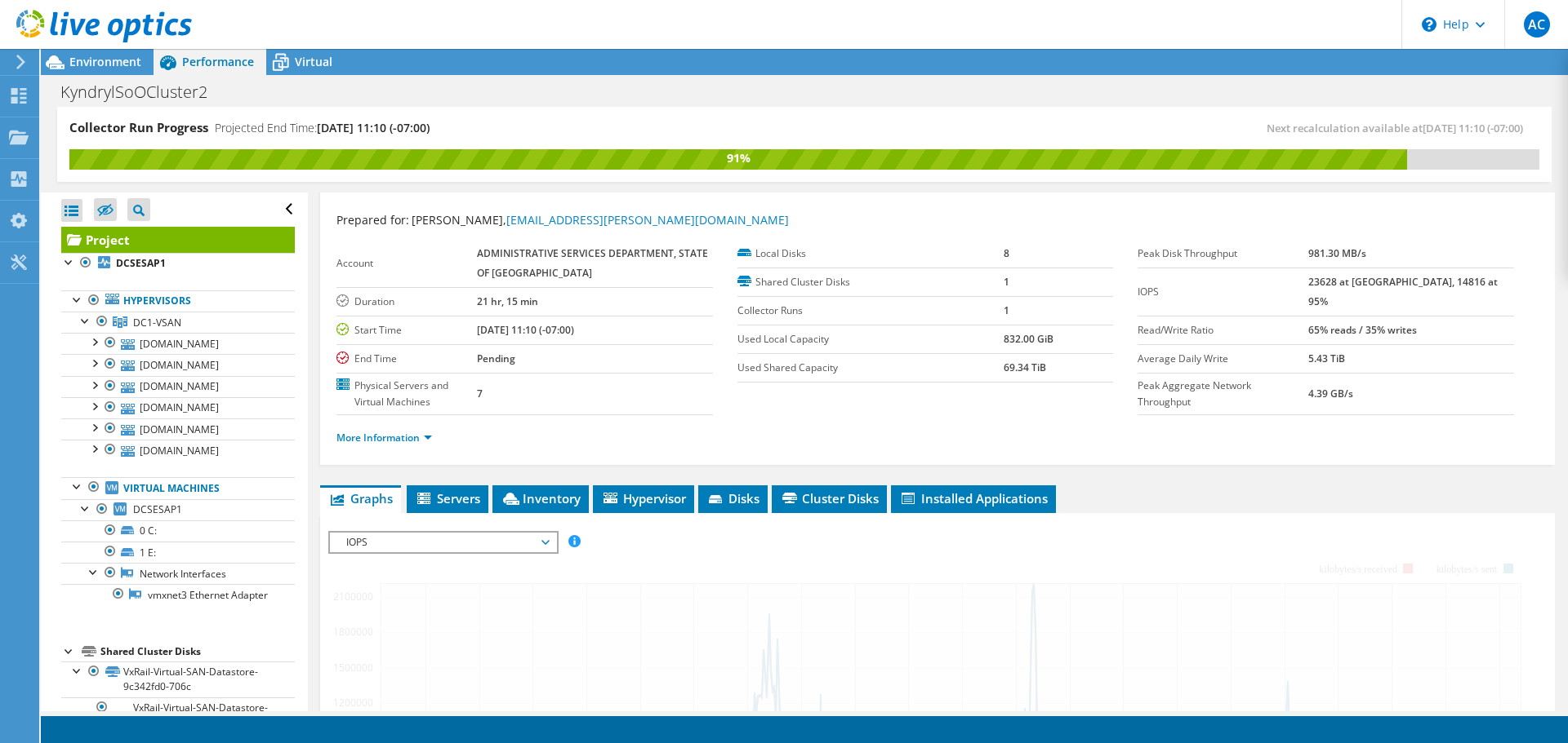
scroll to position [193, 0]
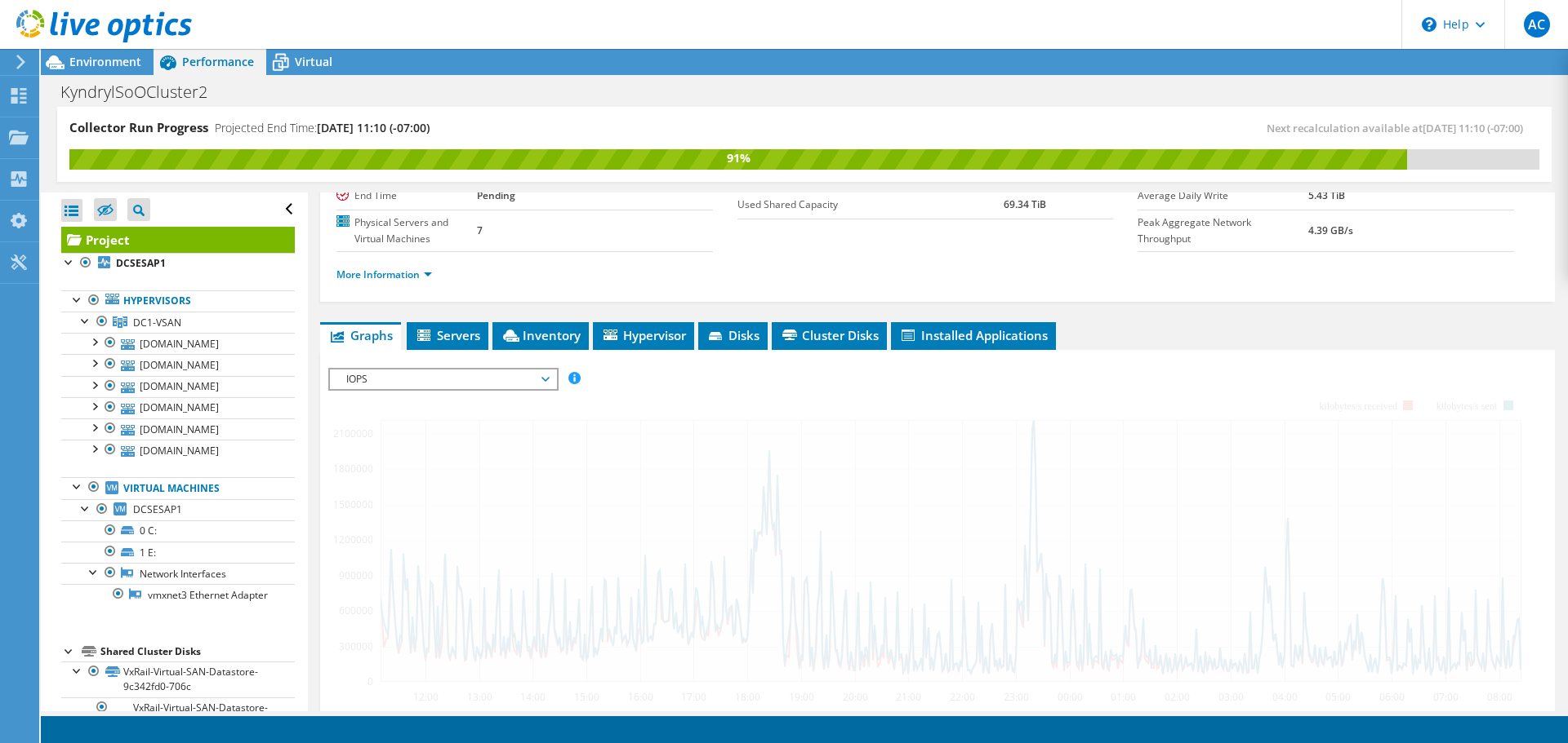
click at [518, 381] on span "IOPS" at bounding box center [442, 380] width 210 height 20
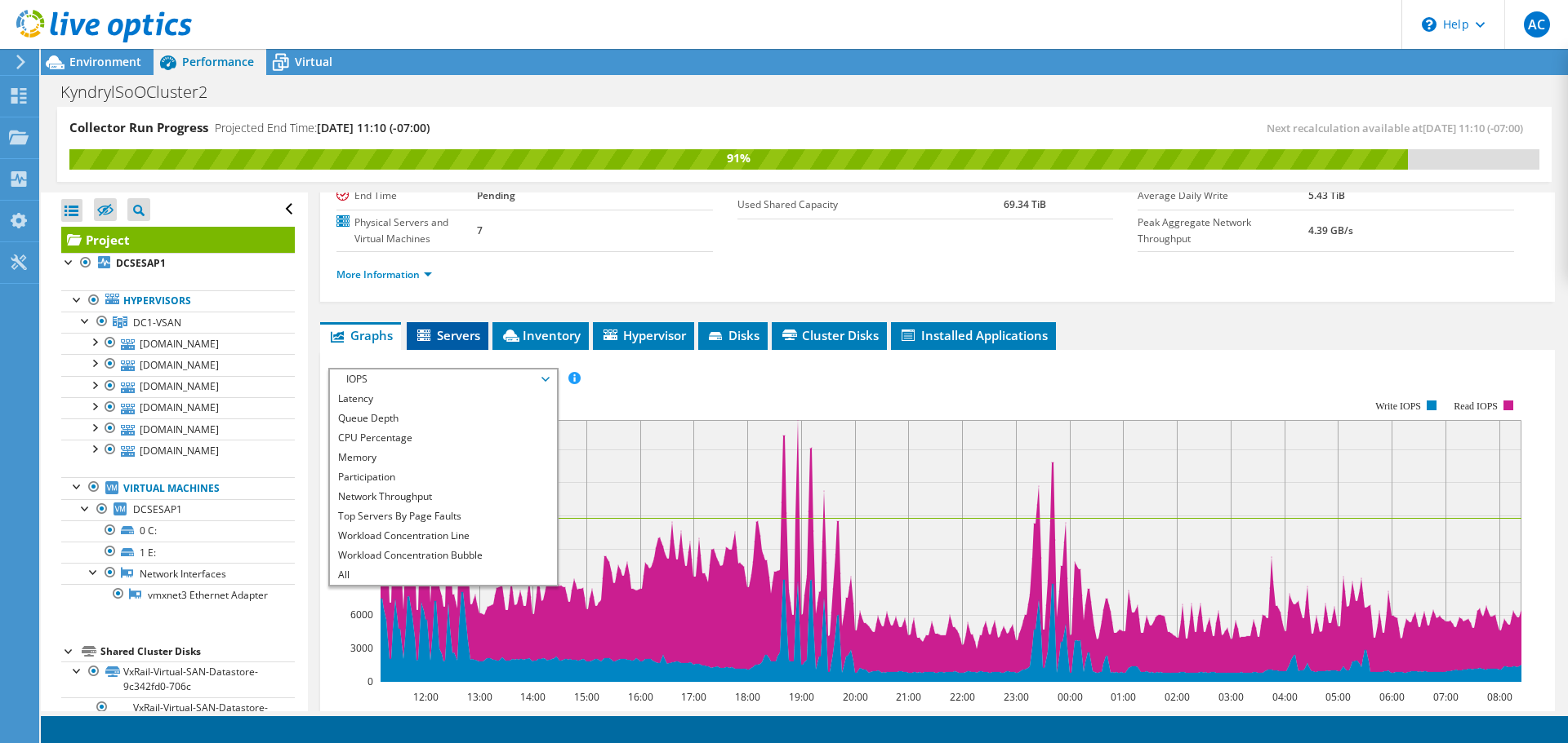
click at [449, 337] on span "Servers" at bounding box center [447, 335] width 65 height 16
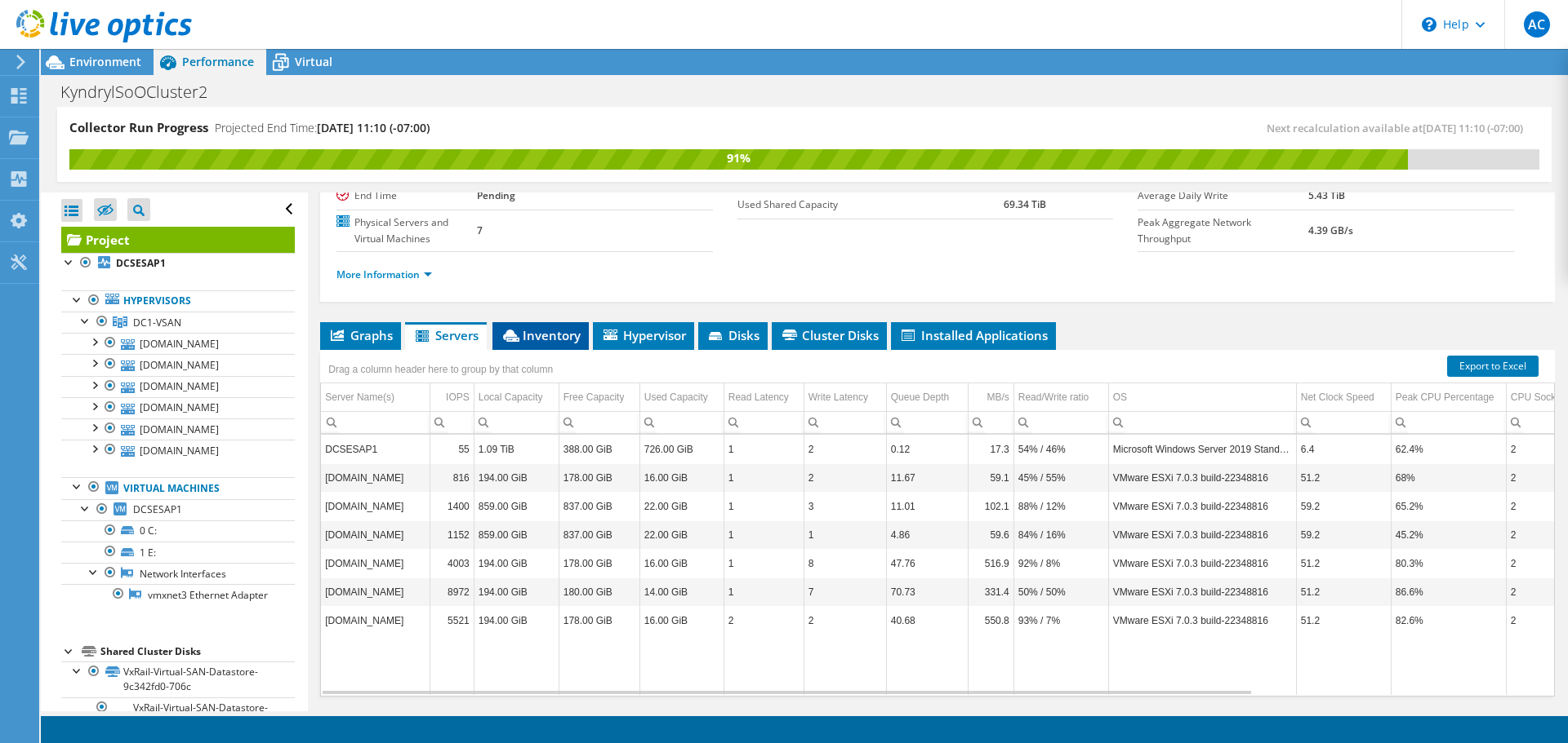
click at [549, 334] on span "Inventory" at bounding box center [540, 335] width 80 height 16
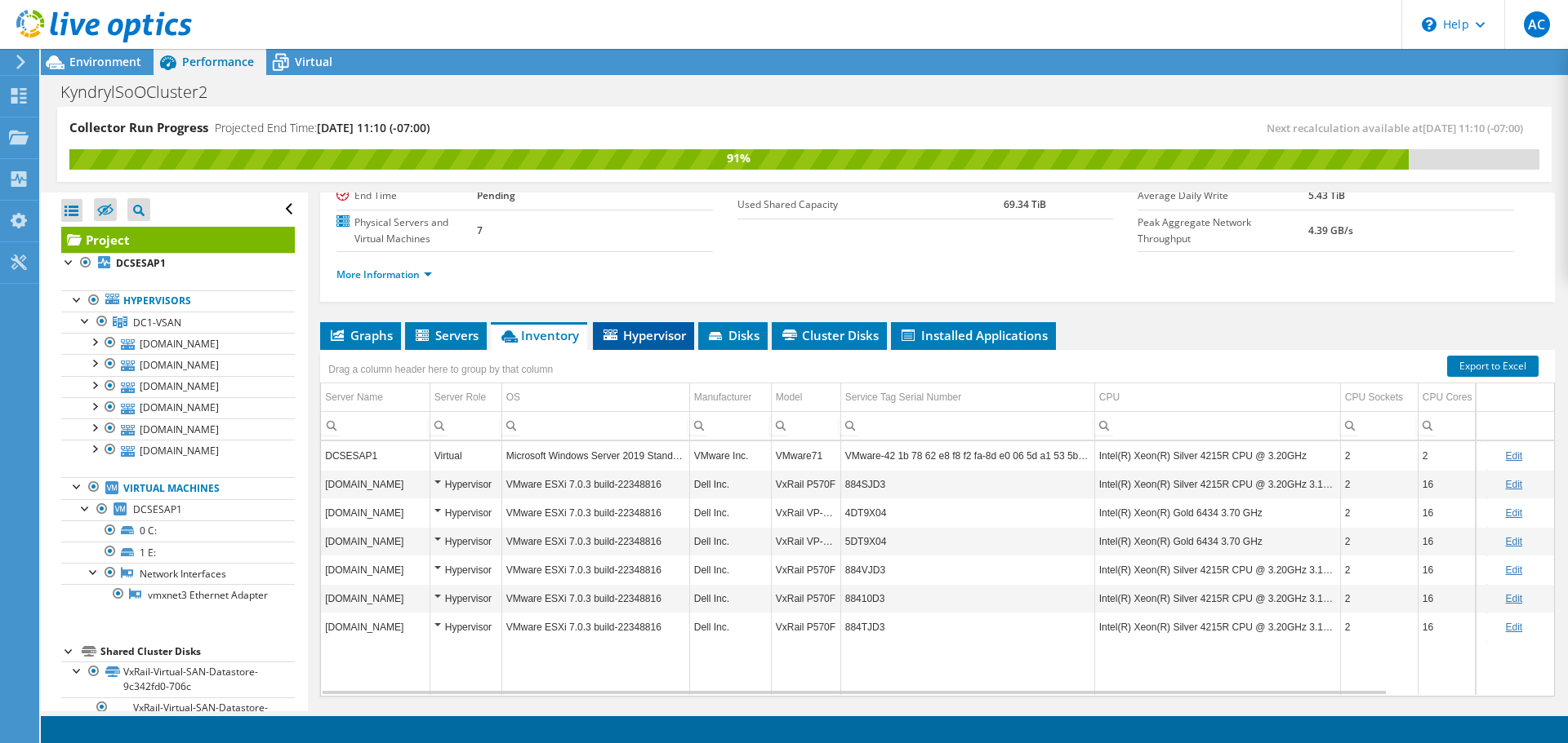
click at [636, 333] on span "Hypervisor" at bounding box center [643, 335] width 85 height 16
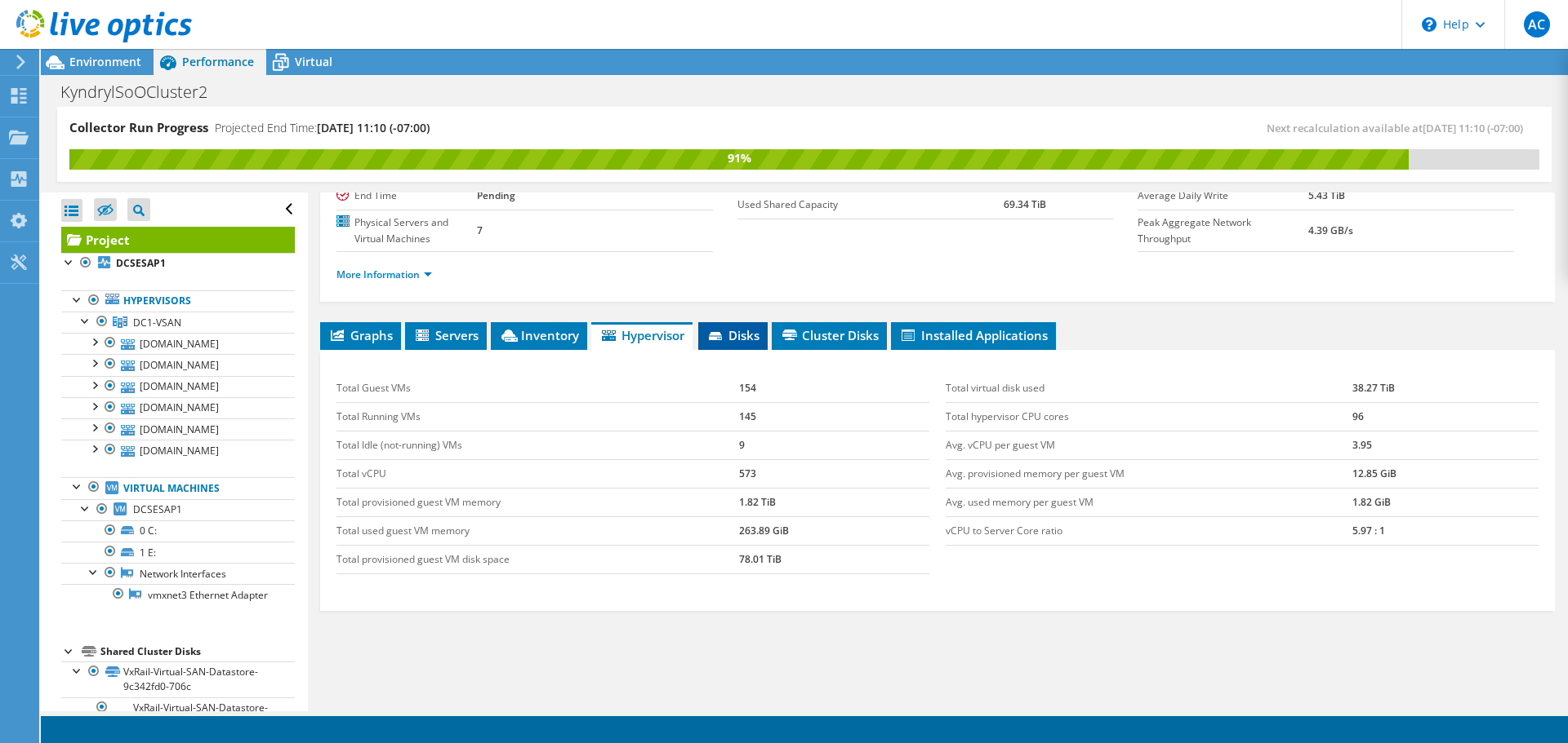
click at [745, 339] on span "Disks" at bounding box center [733, 335] width 53 height 16
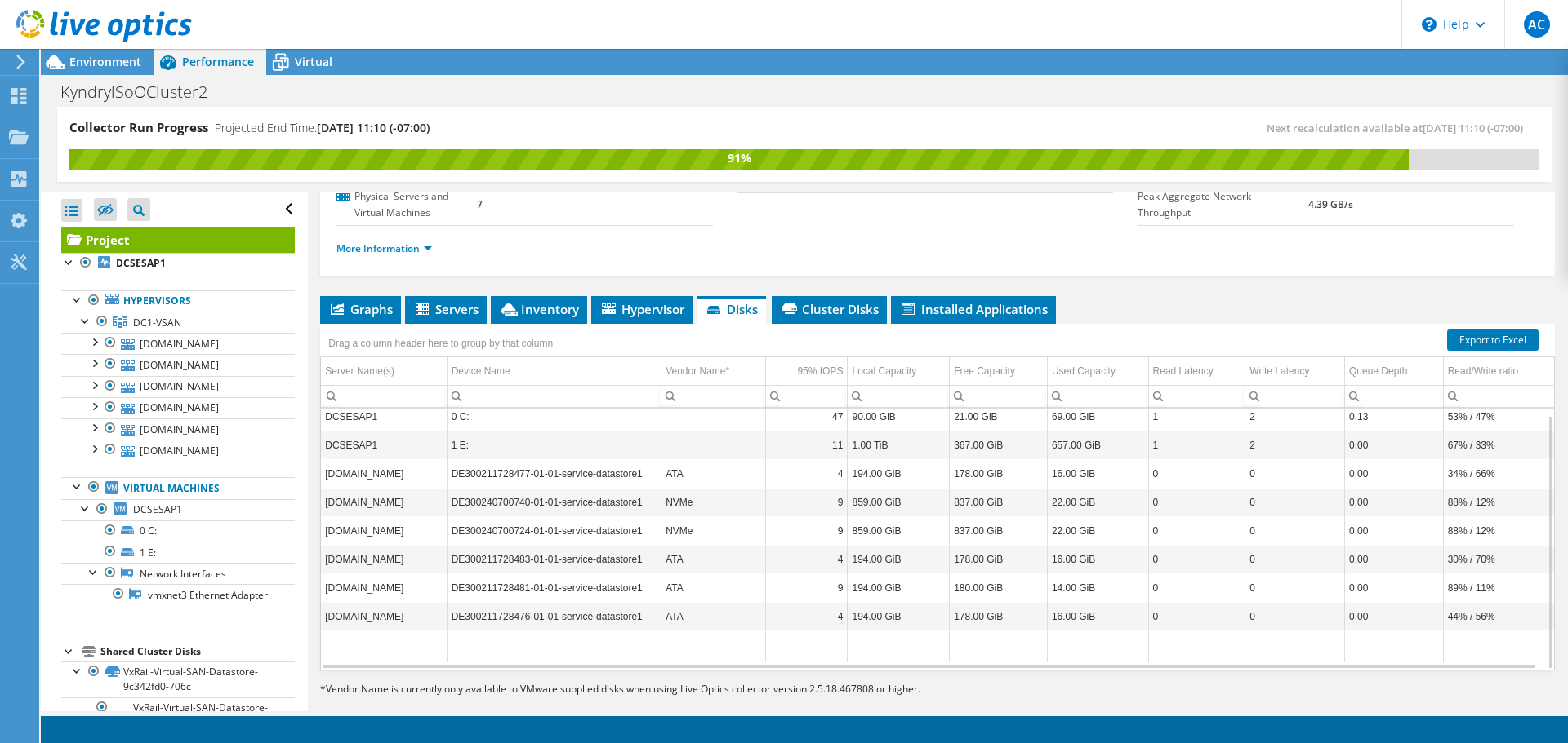
scroll to position [240, 0]
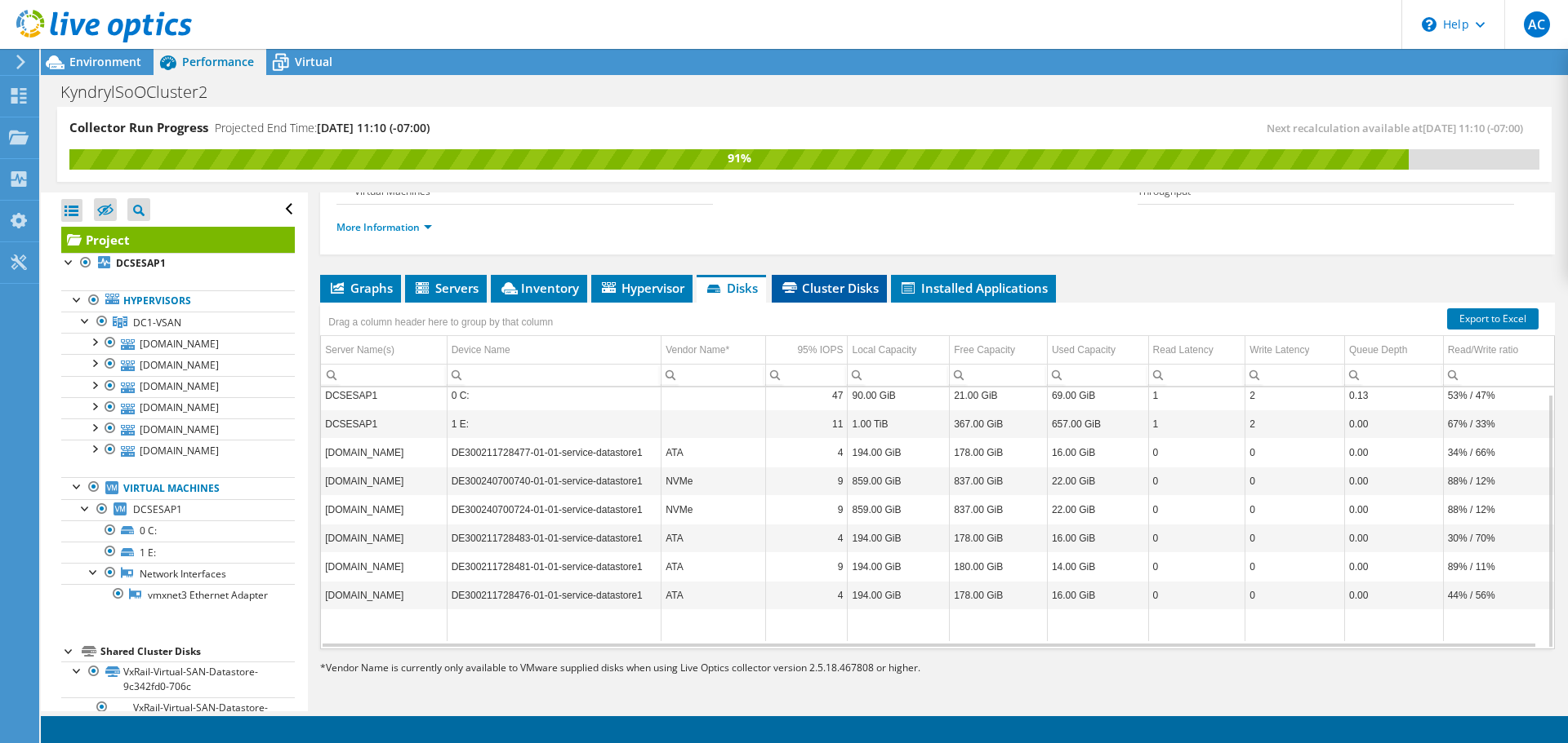
click at [823, 283] on span "Cluster Disks" at bounding box center [830, 288] width 99 height 16
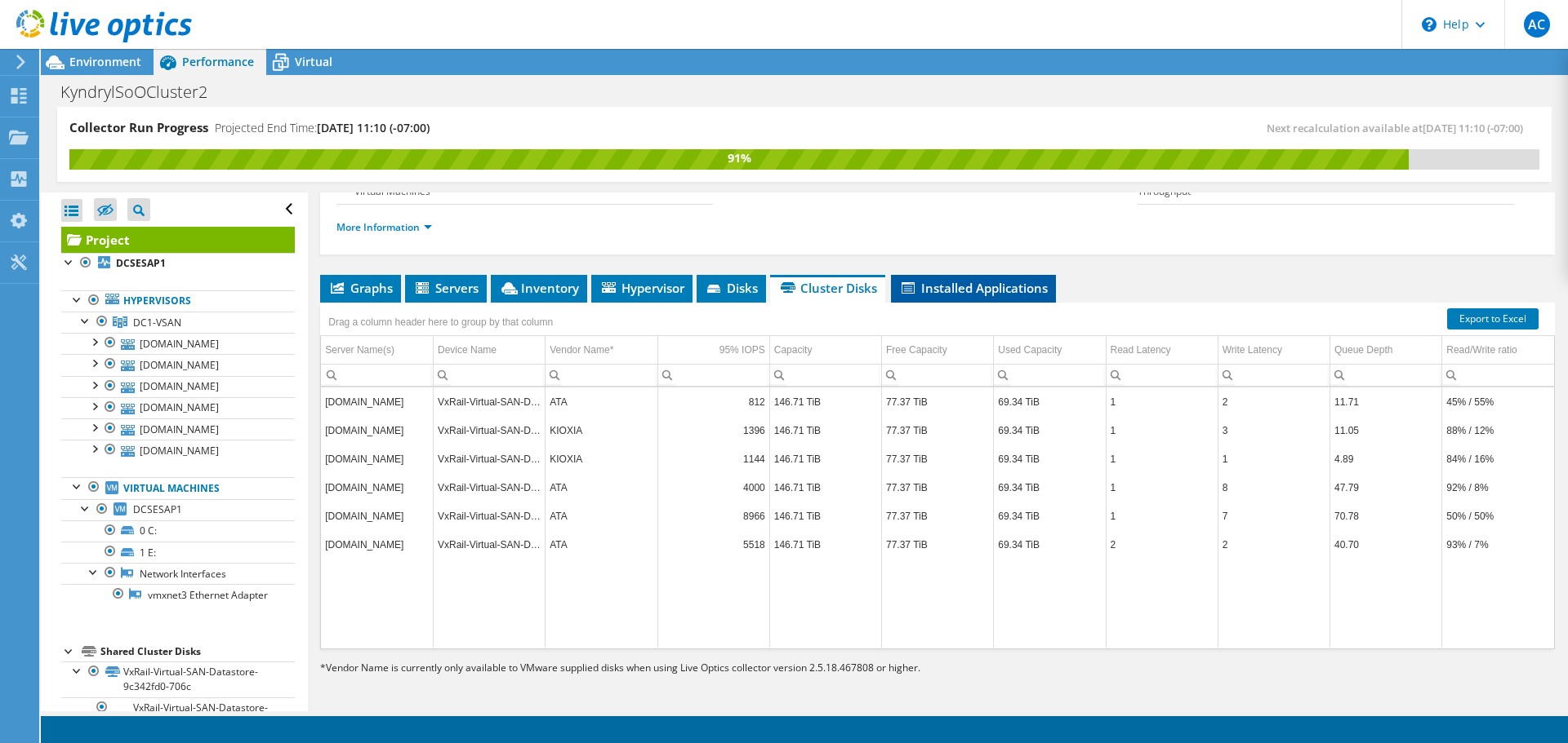
click at [976, 287] on span "Installed Applications" at bounding box center [973, 288] width 148 height 16
